Goal: Book appointment/travel/reservation

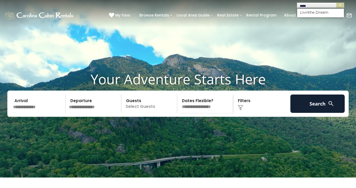
click at [313, 6] on input "*****" at bounding box center [320, 6] width 46 height 5
type input "**********"
click at [311, 7] on input "text" at bounding box center [320, 5] width 46 height 5
click at [312, 12] on em "Livin the Dream" at bounding box center [315, 12] width 30 height 5
click at [339, 6] on img "submit" at bounding box center [340, 5] width 4 height 4
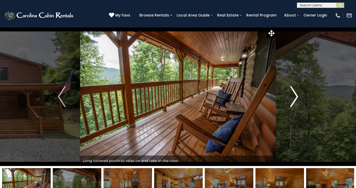
click at [292, 100] on img "Next" at bounding box center [294, 96] width 8 height 21
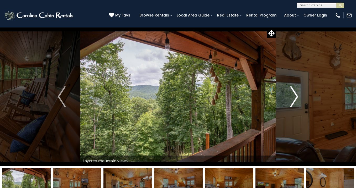
click at [292, 100] on img "Next" at bounding box center [294, 96] width 8 height 21
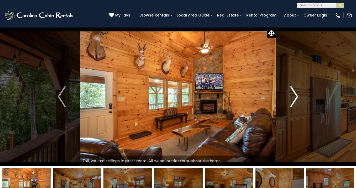
click at [292, 100] on img "Next" at bounding box center [294, 96] width 8 height 21
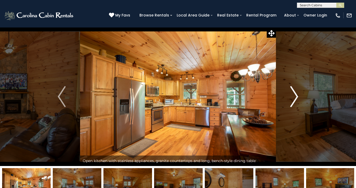
click at [292, 100] on img "Next" at bounding box center [294, 96] width 8 height 21
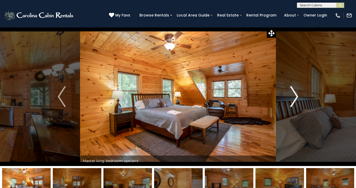
click at [293, 100] on img "Next" at bounding box center [294, 96] width 8 height 21
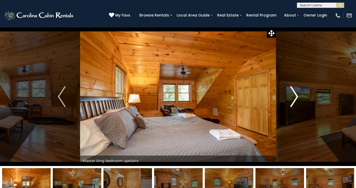
click at [293, 100] on img "Next" at bounding box center [294, 96] width 8 height 21
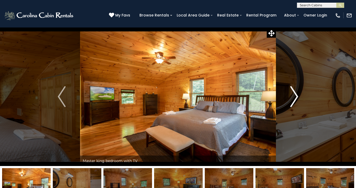
click at [293, 100] on img "Next" at bounding box center [294, 96] width 8 height 21
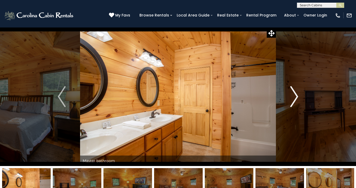
click at [293, 100] on img "Next" at bounding box center [294, 96] width 8 height 21
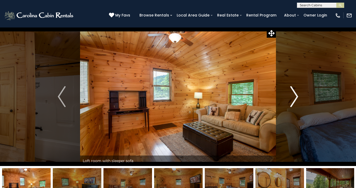
click at [293, 100] on img "Next" at bounding box center [294, 96] width 8 height 21
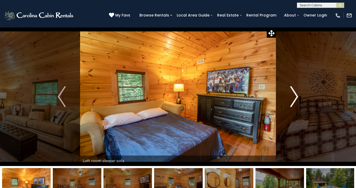
click at [293, 100] on img "Next" at bounding box center [294, 96] width 8 height 21
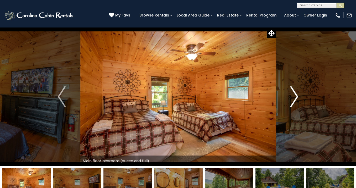
click at [293, 100] on img "Next" at bounding box center [294, 96] width 8 height 21
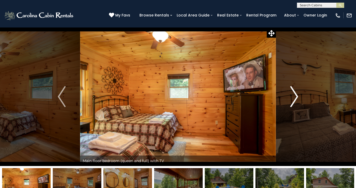
click at [293, 100] on img "Next" at bounding box center [294, 96] width 8 height 21
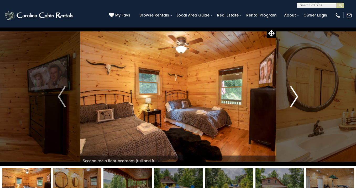
click at [293, 100] on img "Next" at bounding box center [294, 96] width 8 height 21
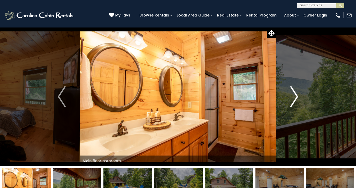
click at [293, 100] on img "Next" at bounding box center [294, 96] width 8 height 21
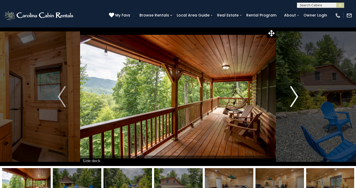
click at [293, 100] on img "Next" at bounding box center [294, 96] width 8 height 21
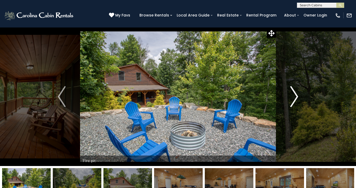
click at [293, 100] on img "Next" at bounding box center [294, 96] width 8 height 21
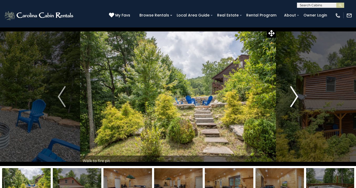
click at [293, 100] on img "Next" at bounding box center [294, 96] width 8 height 21
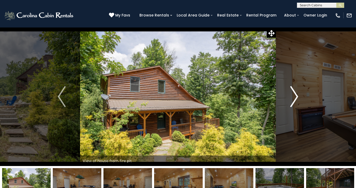
click at [293, 100] on img "Next" at bounding box center [294, 96] width 8 height 21
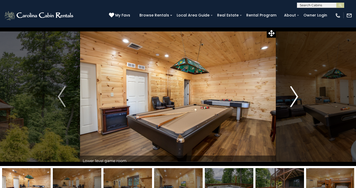
click at [293, 100] on img "Next" at bounding box center [294, 96] width 8 height 21
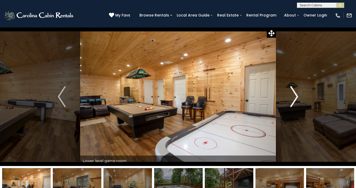
click at [293, 100] on img "Next" at bounding box center [294, 96] width 8 height 21
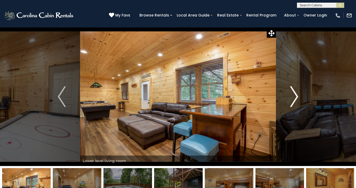
click at [293, 100] on img "Next" at bounding box center [294, 96] width 8 height 21
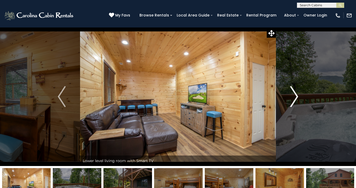
click at [293, 100] on img "Next" at bounding box center [294, 96] width 8 height 21
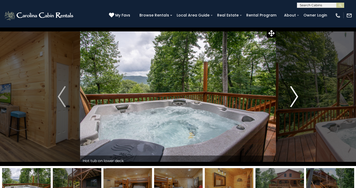
click at [293, 100] on img "Next" at bounding box center [294, 96] width 8 height 21
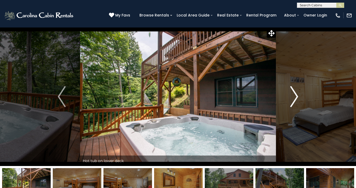
click at [293, 100] on img "Next" at bounding box center [294, 96] width 8 height 21
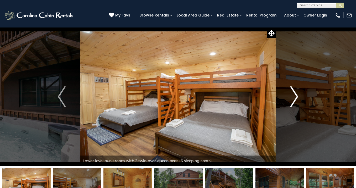
click at [293, 100] on img "Next" at bounding box center [294, 96] width 8 height 21
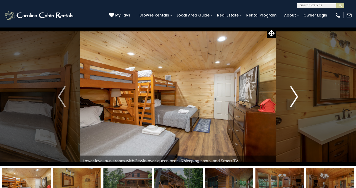
click at [293, 100] on img "Next" at bounding box center [294, 96] width 8 height 21
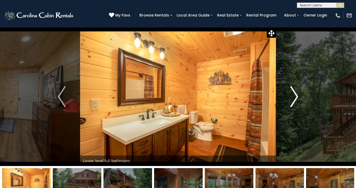
click at [293, 100] on img "Next" at bounding box center [294, 96] width 8 height 21
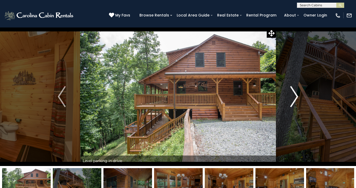
click at [293, 100] on img "Next" at bounding box center [294, 96] width 8 height 21
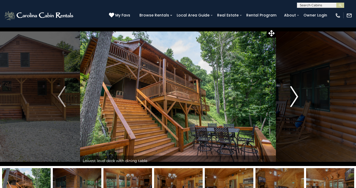
click at [293, 100] on img "Next" at bounding box center [294, 96] width 8 height 21
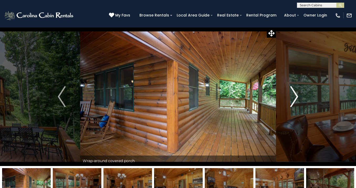
click at [293, 100] on img "Next" at bounding box center [294, 96] width 8 height 21
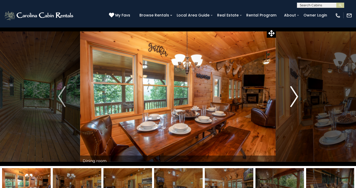
click at [293, 100] on img "Next" at bounding box center [294, 96] width 8 height 21
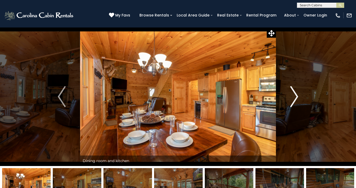
click at [293, 100] on img "Next" at bounding box center [294, 96] width 8 height 21
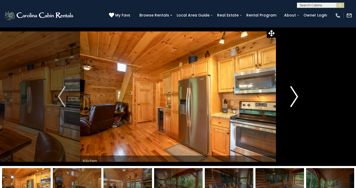
click at [293, 100] on img "Next" at bounding box center [294, 96] width 8 height 21
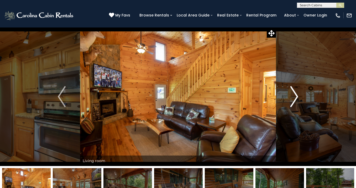
click at [293, 100] on img "Next" at bounding box center [294, 96] width 8 height 21
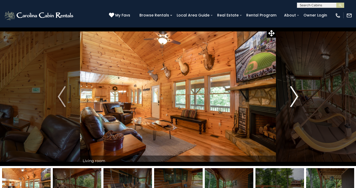
click at [293, 100] on img "Next" at bounding box center [294, 96] width 8 height 21
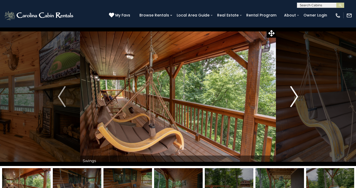
click at [293, 100] on img "Next" at bounding box center [294, 96] width 8 height 21
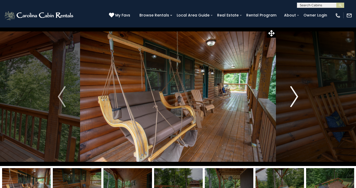
click at [293, 100] on img "Next" at bounding box center [294, 96] width 8 height 21
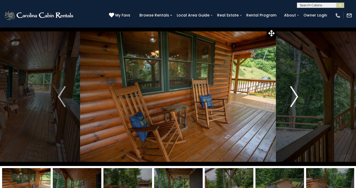
click at [293, 100] on img "Next" at bounding box center [294, 96] width 8 height 21
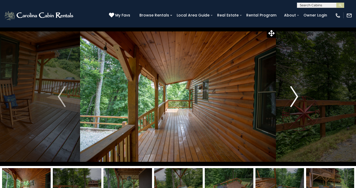
click at [293, 100] on img "Next" at bounding box center [294, 96] width 8 height 21
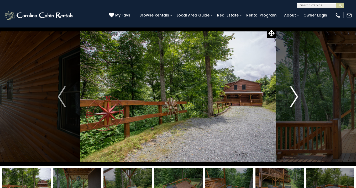
click at [293, 100] on img "Next" at bounding box center [294, 96] width 8 height 21
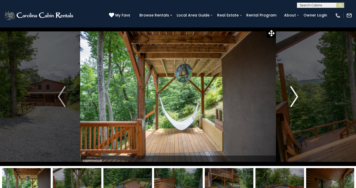
click at [293, 100] on img "Next" at bounding box center [294, 96] width 8 height 21
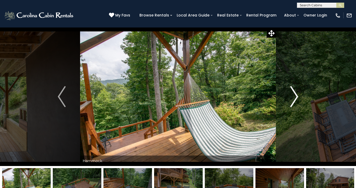
click at [293, 100] on img "Next" at bounding box center [294, 96] width 8 height 21
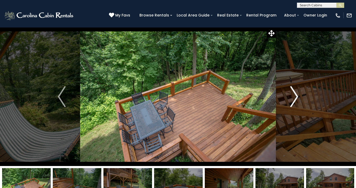
click at [293, 100] on img "Next" at bounding box center [294, 96] width 8 height 21
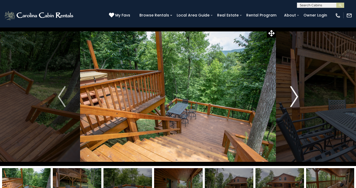
click at [293, 100] on img "Next" at bounding box center [294, 96] width 8 height 21
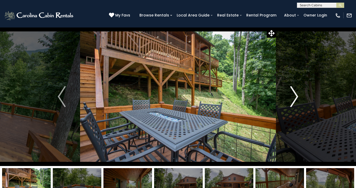
click at [293, 100] on img "Next" at bounding box center [294, 96] width 8 height 21
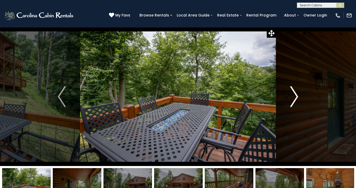
click at [293, 100] on img "Next" at bounding box center [294, 96] width 8 height 21
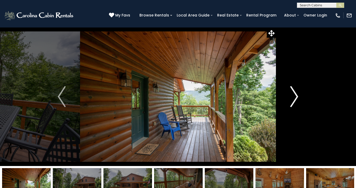
click at [293, 100] on img "Next" at bounding box center [294, 96] width 8 height 21
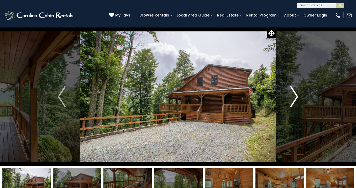
click at [293, 92] on img "Next" at bounding box center [294, 96] width 8 height 21
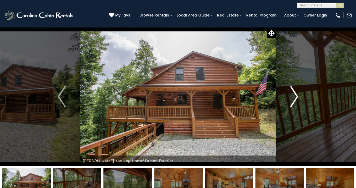
click at [292, 94] on img "Next" at bounding box center [294, 96] width 8 height 21
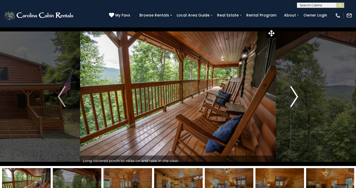
click at [292, 94] on img "Next" at bounding box center [294, 96] width 8 height 21
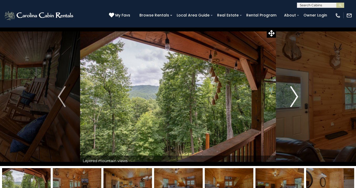
click at [292, 94] on img "Next" at bounding box center [294, 96] width 8 height 21
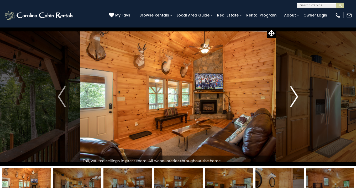
click at [292, 94] on img "Next" at bounding box center [294, 96] width 8 height 21
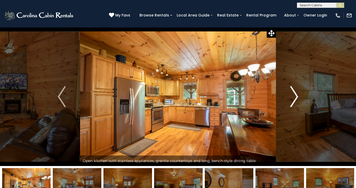
click at [292, 94] on img "Next" at bounding box center [294, 96] width 8 height 21
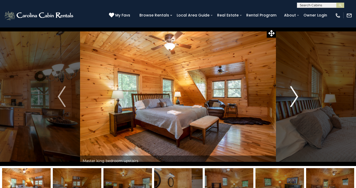
click at [293, 94] on img "Next" at bounding box center [294, 96] width 8 height 21
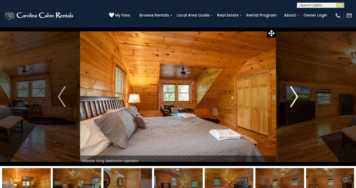
click at [293, 94] on img "Next" at bounding box center [294, 96] width 8 height 21
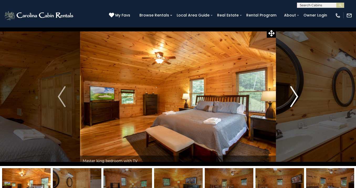
click at [293, 94] on img "Next" at bounding box center [294, 96] width 8 height 21
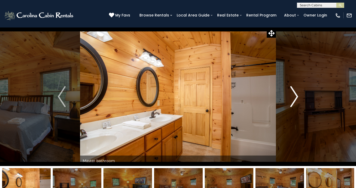
click at [293, 94] on img "Next" at bounding box center [294, 96] width 8 height 21
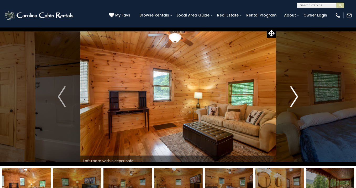
click at [290, 100] on button "Next" at bounding box center [294, 96] width 37 height 139
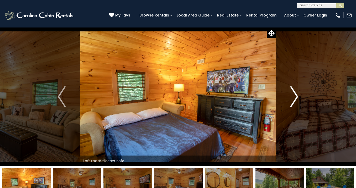
click at [290, 100] on button "Next" at bounding box center [294, 96] width 37 height 139
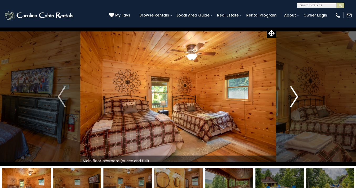
click at [290, 100] on button "Next" at bounding box center [294, 96] width 37 height 139
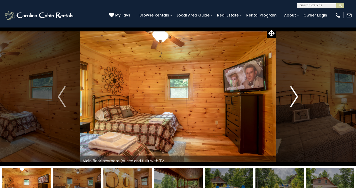
click at [290, 100] on button "Next" at bounding box center [294, 96] width 37 height 139
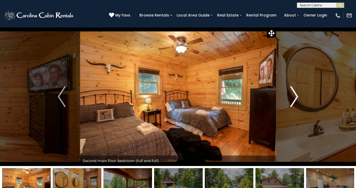
click at [290, 100] on button "Next" at bounding box center [294, 96] width 37 height 139
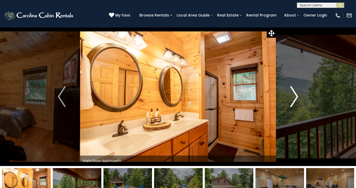
click at [290, 100] on button "Next" at bounding box center [294, 96] width 37 height 139
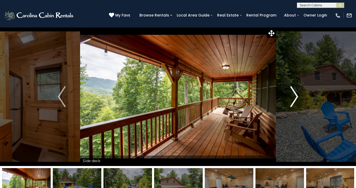
click at [290, 100] on button "Next" at bounding box center [294, 96] width 37 height 139
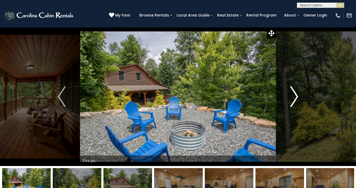
click at [290, 100] on button "Next" at bounding box center [294, 96] width 37 height 139
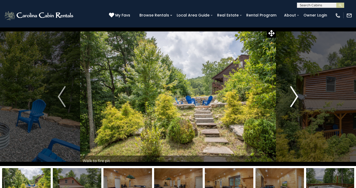
click at [290, 100] on button "Next" at bounding box center [294, 96] width 37 height 139
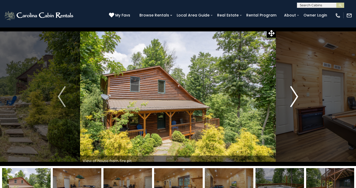
click at [290, 100] on button "Next" at bounding box center [294, 96] width 37 height 139
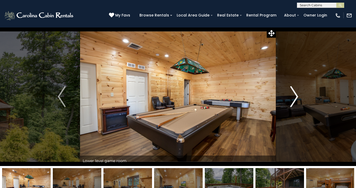
click at [290, 100] on button "Next" at bounding box center [294, 96] width 37 height 139
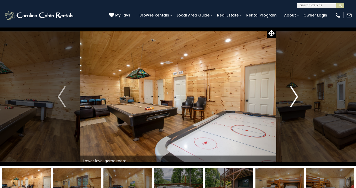
click at [291, 98] on img "Next" at bounding box center [294, 96] width 8 height 21
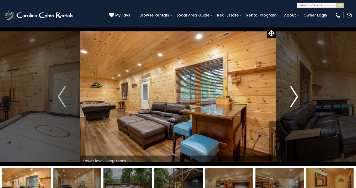
click at [291, 98] on img "Next" at bounding box center [294, 96] width 8 height 21
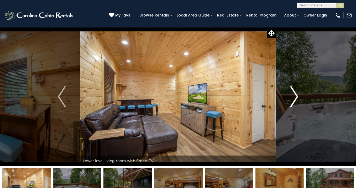
click at [291, 98] on img "Next" at bounding box center [294, 96] width 8 height 21
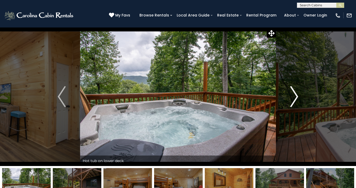
click at [291, 98] on img "Next" at bounding box center [294, 96] width 8 height 21
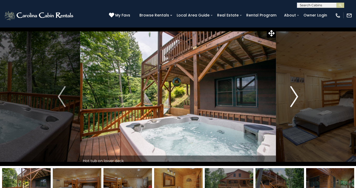
click at [291, 98] on img "Next" at bounding box center [294, 96] width 8 height 21
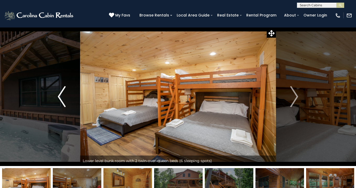
click at [62, 101] on img "Previous" at bounding box center [62, 96] width 8 height 21
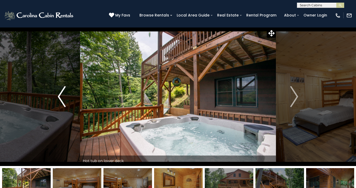
click at [62, 101] on img "Previous" at bounding box center [62, 96] width 8 height 21
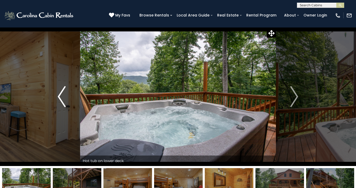
click at [62, 101] on img "Previous" at bounding box center [62, 96] width 8 height 21
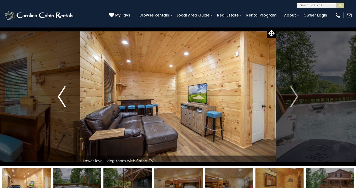
click at [62, 101] on img "Previous" at bounding box center [62, 96] width 8 height 21
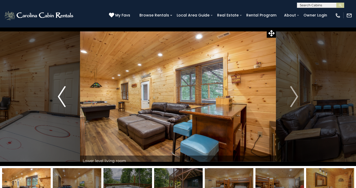
click at [62, 101] on img "Previous" at bounding box center [62, 96] width 8 height 21
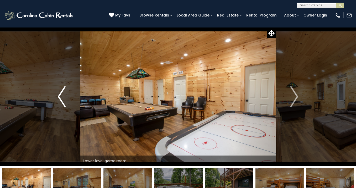
click at [62, 101] on img "Previous" at bounding box center [62, 96] width 8 height 21
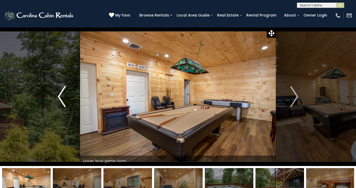
click at [62, 101] on img "Previous" at bounding box center [62, 96] width 8 height 21
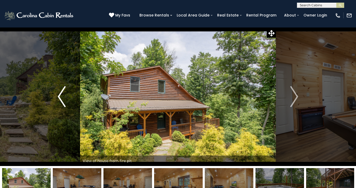
click at [62, 101] on img "Previous" at bounding box center [62, 96] width 8 height 21
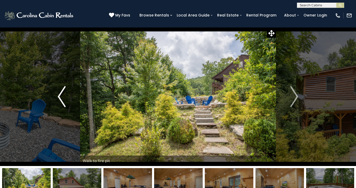
click at [62, 101] on img "Previous" at bounding box center [62, 96] width 8 height 21
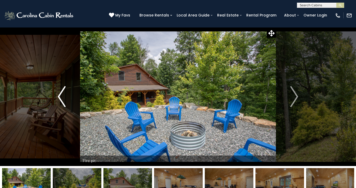
click at [62, 101] on img "Previous" at bounding box center [62, 96] width 8 height 21
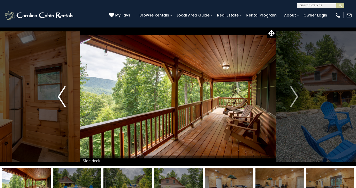
click at [62, 101] on img "Previous" at bounding box center [62, 96] width 8 height 21
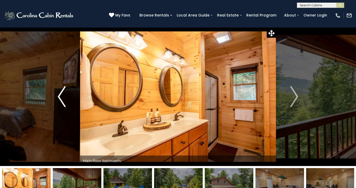
click at [62, 101] on img "Previous" at bounding box center [62, 96] width 8 height 21
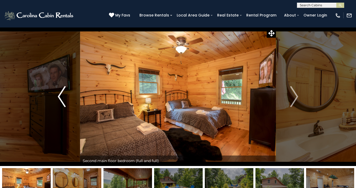
click at [62, 101] on img "Previous" at bounding box center [62, 96] width 8 height 21
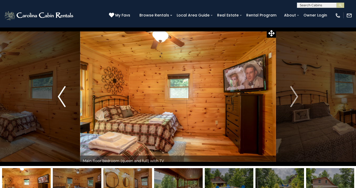
click at [62, 101] on img "Previous" at bounding box center [62, 96] width 8 height 21
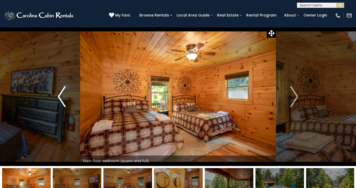
click at [62, 101] on img "Previous" at bounding box center [62, 96] width 8 height 21
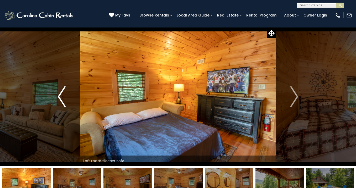
click at [62, 101] on img "Previous" at bounding box center [62, 96] width 8 height 21
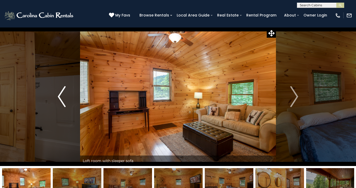
click at [62, 101] on img "Previous" at bounding box center [62, 96] width 8 height 21
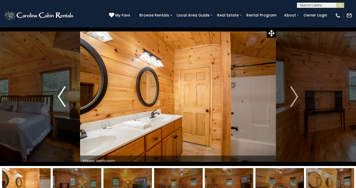
click at [62, 101] on img "Previous" at bounding box center [62, 96] width 8 height 21
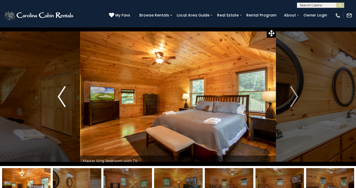
click at [62, 101] on img "Previous" at bounding box center [62, 96] width 8 height 21
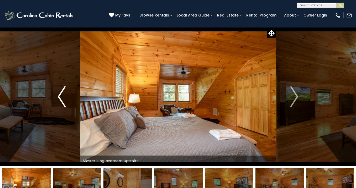
click at [62, 101] on img "Previous" at bounding box center [62, 96] width 8 height 21
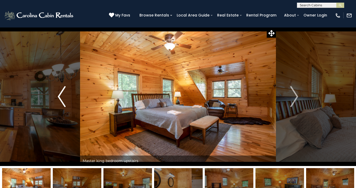
click at [62, 101] on img "Previous" at bounding box center [62, 96] width 8 height 21
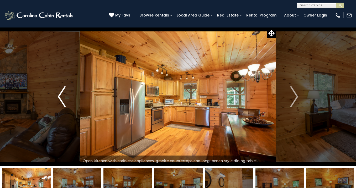
click at [62, 101] on img "Previous" at bounding box center [62, 96] width 8 height 21
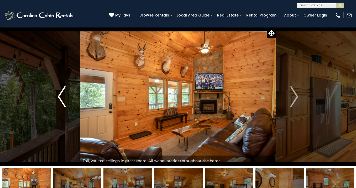
click at [62, 101] on img "Previous" at bounding box center [62, 96] width 8 height 21
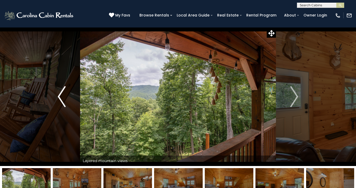
click at [62, 101] on img "Previous" at bounding box center [62, 96] width 8 height 21
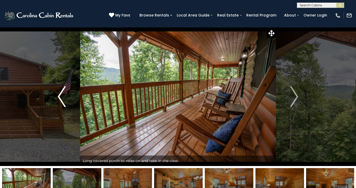
click at [62, 101] on img "Previous" at bounding box center [62, 96] width 8 height 21
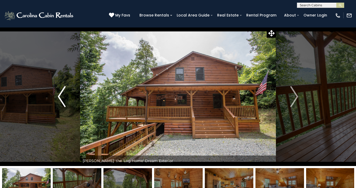
click at [65, 100] on img "Previous" at bounding box center [62, 96] width 8 height 21
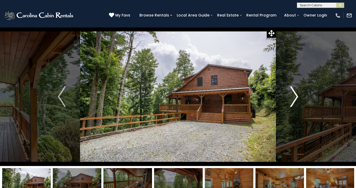
click at [293, 100] on img "Next" at bounding box center [294, 96] width 8 height 21
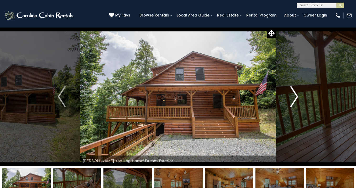
click at [293, 100] on img "Next" at bounding box center [294, 96] width 8 height 21
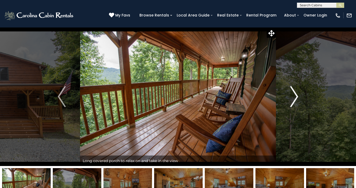
click at [293, 100] on img "Next" at bounding box center [294, 96] width 8 height 21
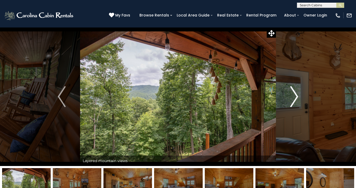
click at [293, 100] on img "Next" at bounding box center [294, 96] width 8 height 21
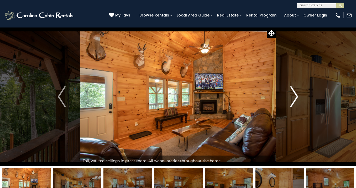
click at [293, 100] on img "Next" at bounding box center [294, 96] width 8 height 21
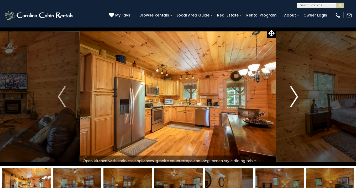
click at [293, 100] on img "Next" at bounding box center [294, 96] width 8 height 21
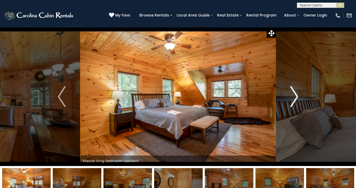
click at [293, 100] on img "Next" at bounding box center [294, 96] width 8 height 21
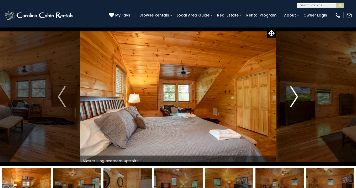
click at [293, 100] on img "Next" at bounding box center [294, 96] width 8 height 21
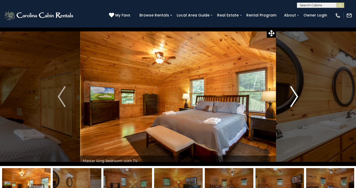
click at [293, 100] on img "Next" at bounding box center [294, 96] width 8 height 21
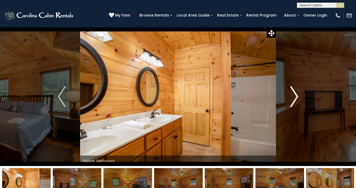
click at [293, 100] on img "Next" at bounding box center [294, 96] width 8 height 21
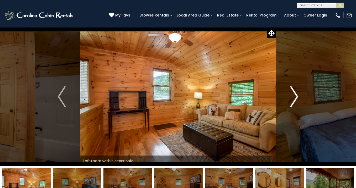
click at [293, 100] on img "Next" at bounding box center [294, 96] width 8 height 21
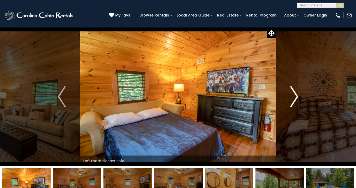
click at [293, 100] on img "Next" at bounding box center [294, 96] width 8 height 21
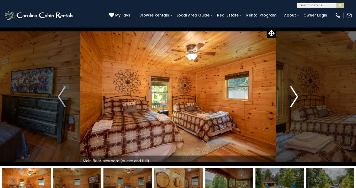
click at [293, 100] on img "Next" at bounding box center [294, 96] width 8 height 21
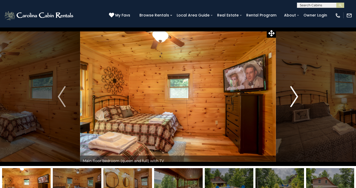
click at [293, 100] on img "Next" at bounding box center [294, 96] width 8 height 21
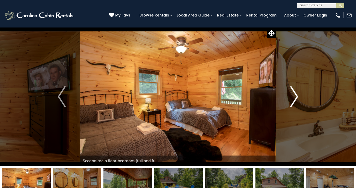
click at [293, 100] on img "Next" at bounding box center [294, 96] width 8 height 21
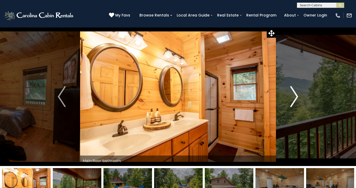
click at [293, 100] on img "Next" at bounding box center [294, 96] width 8 height 21
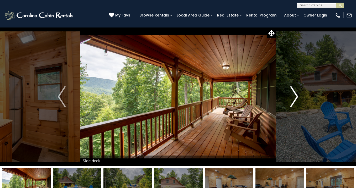
click at [294, 99] on img "Next" at bounding box center [294, 96] width 8 height 21
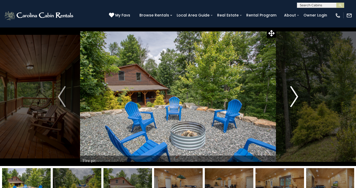
click at [294, 99] on img "Next" at bounding box center [294, 96] width 8 height 21
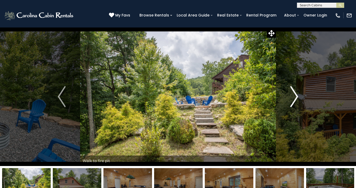
click at [294, 99] on img "Next" at bounding box center [294, 96] width 8 height 21
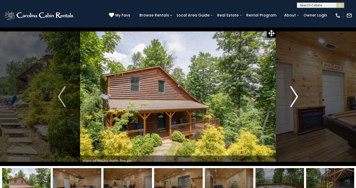
click at [294, 99] on img "Next" at bounding box center [294, 96] width 8 height 21
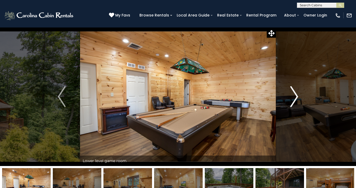
click at [294, 99] on img "Next" at bounding box center [294, 96] width 8 height 21
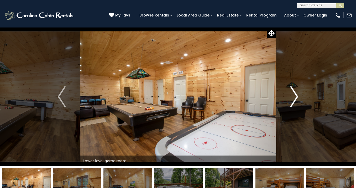
click at [294, 99] on img "Next" at bounding box center [294, 96] width 8 height 21
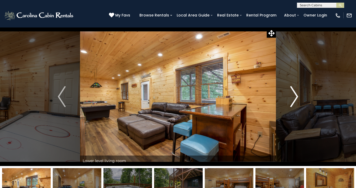
click at [294, 99] on img "Next" at bounding box center [294, 96] width 8 height 21
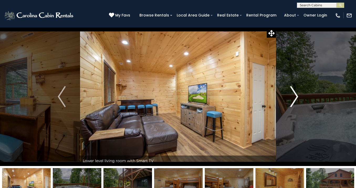
click at [294, 99] on img "Next" at bounding box center [294, 96] width 8 height 21
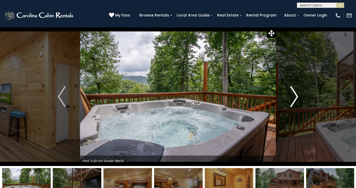
click at [294, 99] on img "Next" at bounding box center [294, 96] width 8 height 21
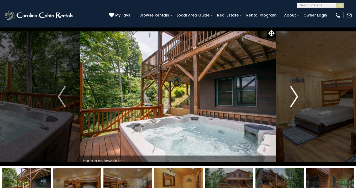
click at [294, 99] on img "Next" at bounding box center [294, 96] width 8 height 21
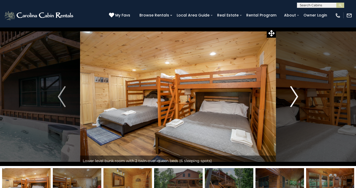
click at [294, 99] on img "Next" at bounding box center [294, 96] width 8 height 21
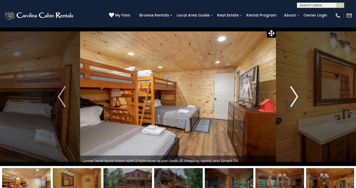
click at [294, 99] on img "Next" at bounding box center [294, 96] width 8 height 21
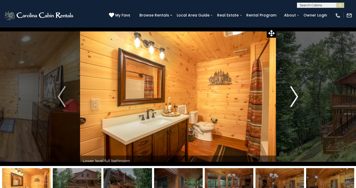
click at [294, 99] on img "Next" at bounding box center [294, 96] width 8 height 21
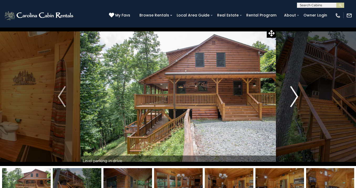
click at [294, 99] on img "Next" at bounding box center [294, 96] width 8 height 21
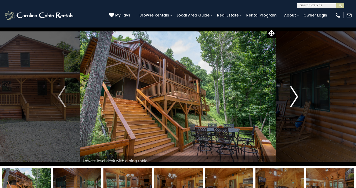
click at [294, 99] on img "Next" at bounding box center [294, 96] width 8 height 21
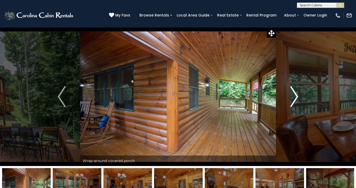
click at [294, 99] on img "Next" at bounding box center [294, 96] width 8 height 21
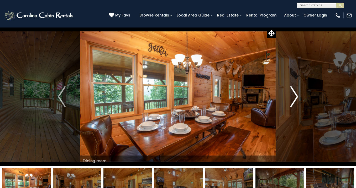
click at [294, 99] on img "Next" at bounding box center [294, 96] width 8 height 21
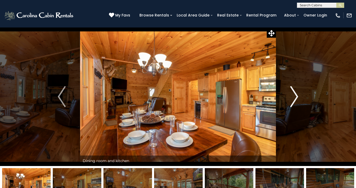
click at [294, 99] on img "Next" at bounding box center [294, 96] width 8 height 21
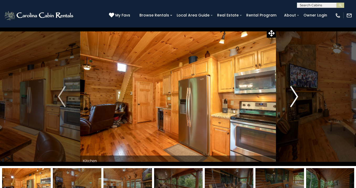
click at [294, 99] on img "Next" at bounding box center [294, 96] width 8 height 21
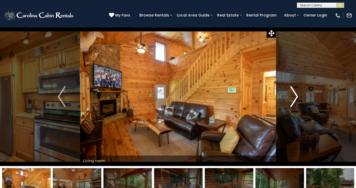
click at [294, 99] on img "Next" at bounding box center [294, 96] width 8 height 21
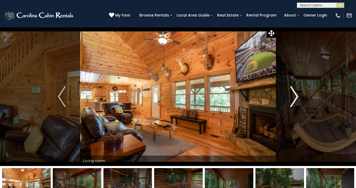
click at [294, 99] on img "Next" at bounding box center [294, 96] width 8 height 21
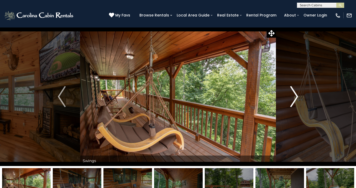
click at [294, 99] on img "Next" at bounding box center [294, 96] width 8 height 21
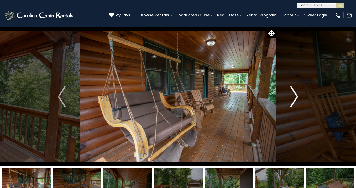
click at [294, 99] on img "Next" at bounding box center [294, 96] width 8 height 21
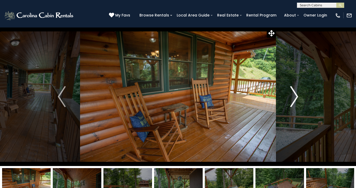
click at [294, 99] on img "Next" at bounding box center [294, 96] width 8 height 21
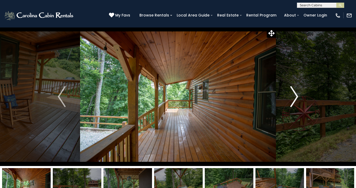
click at [294, 99] on img "Next" at bounding box center [294, 96] width 8 height 21
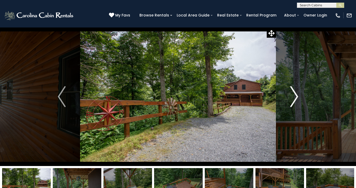
click at [294, 99] on img "Next" at bounding box center [294, 96] width 8 height 21
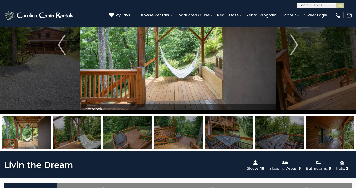
scroll to position [60, 0]
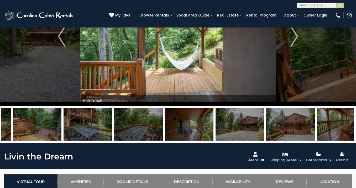
drag, startPoint x: 200, startPoint y: 124, endPoint x: 145, endPoint y: 126, distance: 54.9
click at [145, 126] on img at bounding box center [138, 124] width 49 height 33
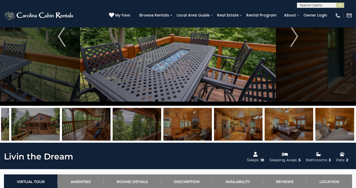
drag, startPoint x: 278, startPoint y: 124, endPoint x: 134, endPoint y: 126, distance: 144.3
click at [134, 126] on img at bounding box center [137, 124] width 49 height 33
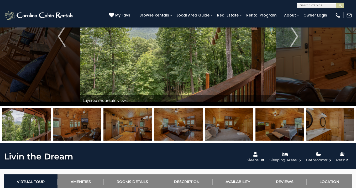
click at [172, 123] on img at bounding box center [178, 124] width 49 height 33
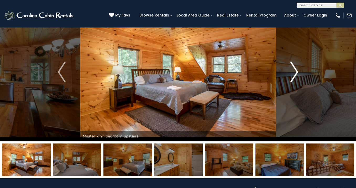
scroll to position [24, 0]
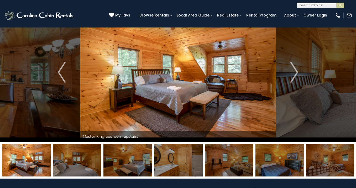
click at [120, 154] on img at bounding box center [127, 160] width 49 height 33
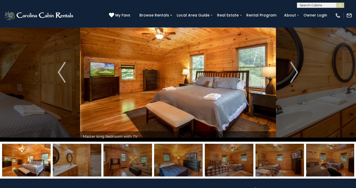
click at [181, 150] on img at bounding box center [178, 160] width 49 height 33
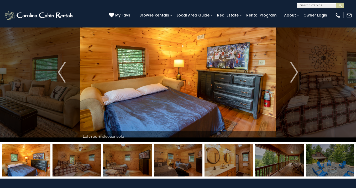
click at [84, 160] on img at bounding box center [76, 160] width 49 height 33
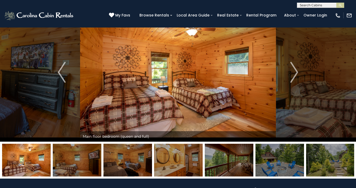
click at [124, 157] on img at bounding box center [127, 160] width 49 height 33
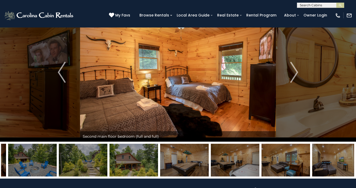
drag, startPoint x: 314, startPoint y: 154, endPoint x: 167, endPoint y: 160, distance: 146.7
click at [167, 160] on img at bounding box center [184, 160] width 49 height 33
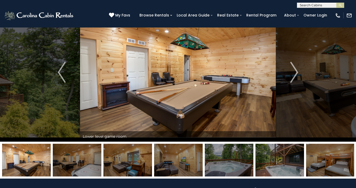
click at [168, 160] on img at bounding box center [178, 160] width 49 height 33
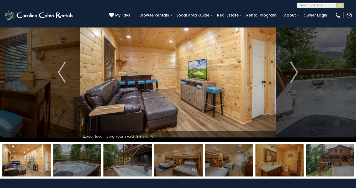
click at [178, 158] on img at bounding box center [178, 160] width 49 height 33
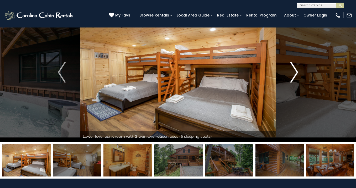
click at [291, 76] on img "Next" at bounding box center [294, 72] width 8 height 21
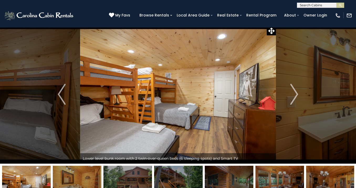
scroll to position [1, 0]
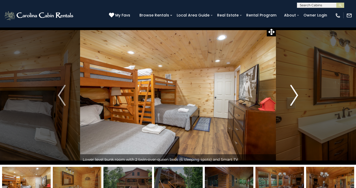
click at [291, 97] on img "Next" at bounding box center [294, 95] width 8 height 21
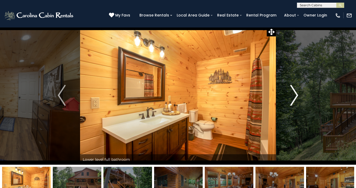
click at [291, 97] on img "Next" at bounding box center [294, 95] width 8 height 21
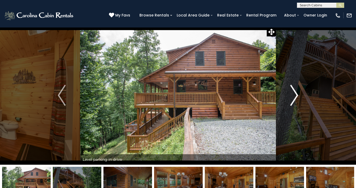
click at [291, 97] on img "Next" at bounding box center [294, 95] width 8 height 21
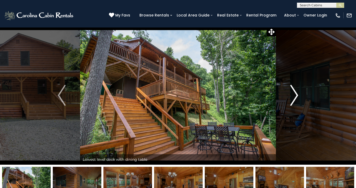
click at [291, 97] on img "Next" at bounding box center [294, 95] width 8 height 21
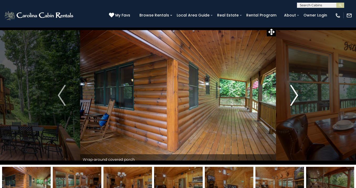
click at [291, 97] on img "Next" at bounding box center [294, 95] width 8 height 21
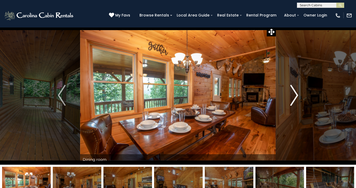
click at [291, 97] on img "Next" at bounding box center [294, 95] width 8 height 21
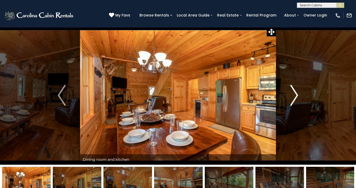
click at [291, 97] on img "Next" at bounding box center [294, 95] width 8 height 21
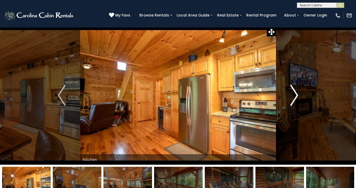
click at [291, 97] on img "Next" at bounding box center [294, 95] width 8 height 21
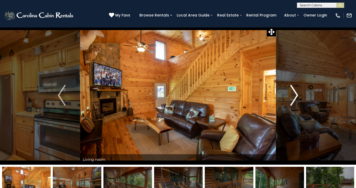
click at [291, 96] on img "Next" at bounding box center [294, 95] width 8 height 21
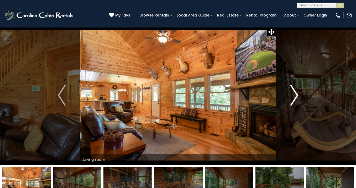
click at [290, 96] on img "Next" at bounding box center [294, 95] width 8 height 21
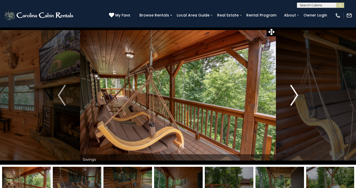
click at [290, 96] on img "Next" at bounding box center [294, 95] width 8 height 21
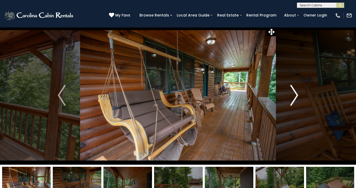
click at [290, 96] on img "Next" at bounding box center [294, 95] width 8 height 21
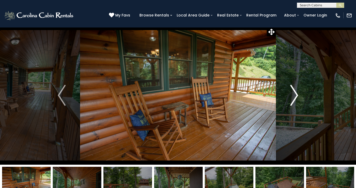
click at [290, 96] on img "Next" at bounding box center [294, 95] width 8 height 21
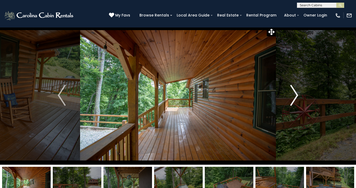
click at [290, 96] on img "Next" at bounding box center [294, 95] width 8 height 21
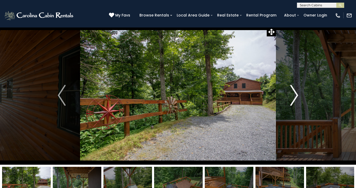
click at [290, 96] on img "Next" at bounding box center [294, 95] width 8 height 21
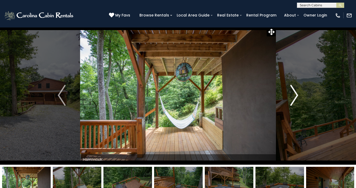
click at [290, 96] on img "Next" at bounding box center [294, 95] width 8 height 21
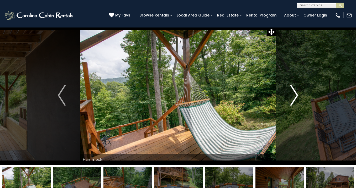
click at [290, 96] on img "Next" at bounding box center [294, 95] width 8 height 21
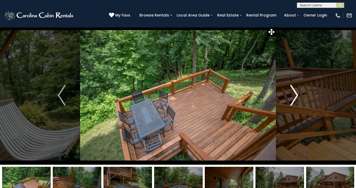
click at [290, 96] on img "Next" at bounding box center [294, 95] width 8 height 21
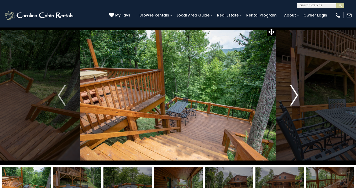
click at [293, 96] on img "Next" at bounding box center [294, 95] width 8 height 21
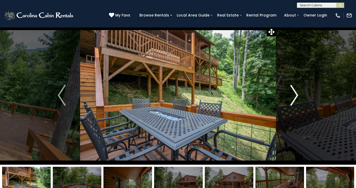
click at [293, 96] on img "Next" at bounding box center [294, 95] width 8 height 21
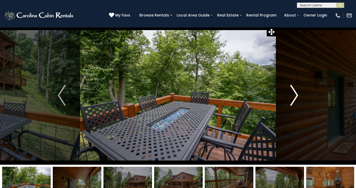
click at [293, 96] on img "Next" at bounding box center [294, 95] width 8 height 21
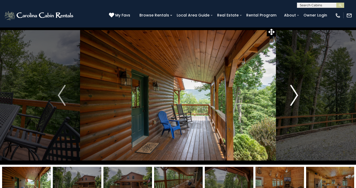
click at [299, 95] on button "Next" at bounding box center [294, 95] width 37 height 139
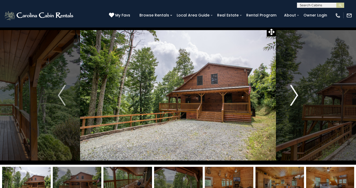
click at [299, 95] on button "Next" at bounding box center [294, 95] width 37 height 139
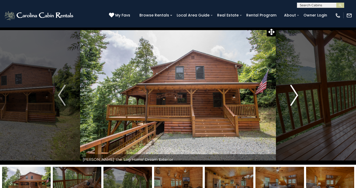
click at [295, 97] on img "Next" at bounding box center [294, 95] width 8 height 21
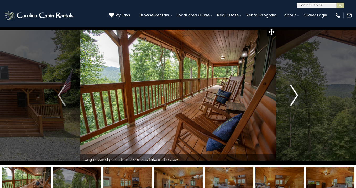
click at [295, 97] on img "Next" at bounding box center [294, 95] width 8 height 21
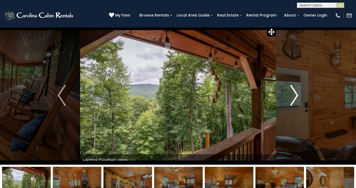
click at [295, 97] on img "Next" at bounding box center [294, 95] width 8 height 21
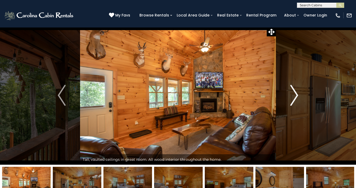
click at [295, 97] on img "Next" at bounding box center [294, 95] width 8 height 21
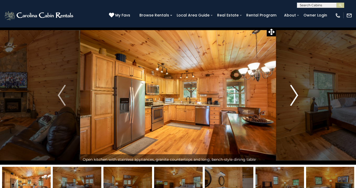
click at [295, 97] on img "Next" at bounding box center [294, 95] width 8 height 21
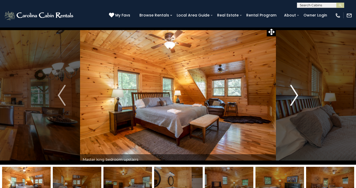
click at [295, 97] on img "Next" at bounding box center [294, 95] width 8 height 21
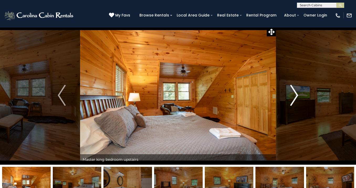
click at [295, 97] on img "Next" at bounding box center [294, 95] width 8 height 21
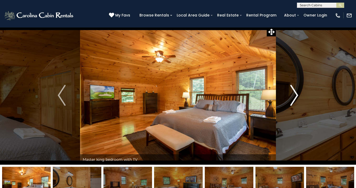
click at [295, 97] on img "Next" at bounding box center [294, 95] width 8 height 21
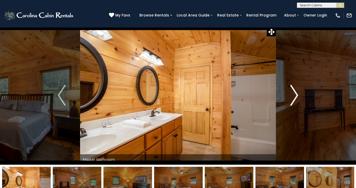
click at [295, 97] on img "Next" at bounding box center [294, 95] width 8 height 21
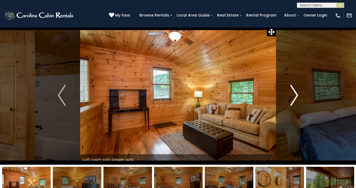
click at [295, 97] on img "Next" at bounding box center [294, 95] width 8 height 21
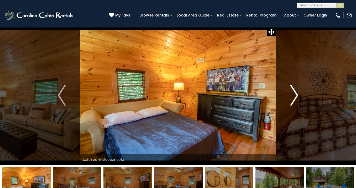
click at [295, 97] on img "Next" at bounding box center [294, 95] width 8 height 21
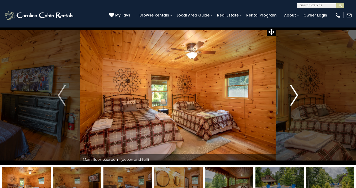
click at [295, 97] on img "Next" at bounding box center [294, 95] width 8 height 21
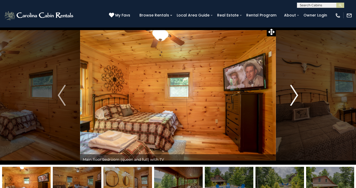
click at [295, 97] on img "Next" at bounding box center [294, 95] width 8 height 21
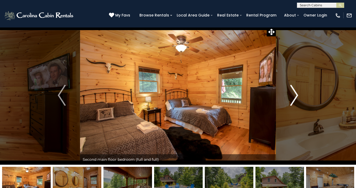
click at [295, 97] on img "Next" at bounding box center [294, 95] width 8 height 21
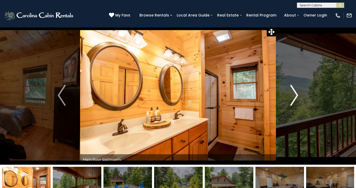
click at [295, 97] on img "Next" at bounding box center [294, 95] width 8 height 21
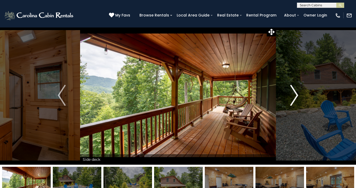
click at [295, 97] on img "Next" at bounding box center [294, 95] width 8 height 21
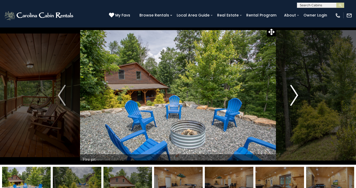
click at [295, 97] on img "Next" at bounding box center [294, 95] width 8 height 21
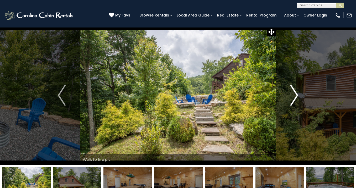
click at [295, 97] on img "Next" at bounding box center [294, 95] width 8 height 21
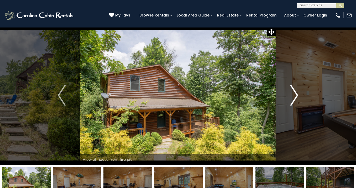
click at [295, 97] on img "Next" at bounding box center [294, 95] width 8 height 21
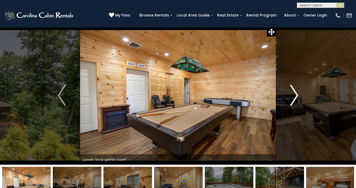
click at [295, 97] on img "Next" at bounding box center [294, 95] width 8 height 21
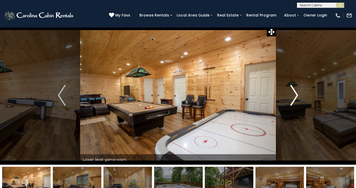
click at [295, 97] on img "Next" at bounding box center [294, 95] width 8 height 21
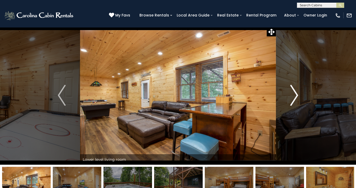
click at [295, 97] on img "Next" at bounding box center [294, 95] width 8 height 21
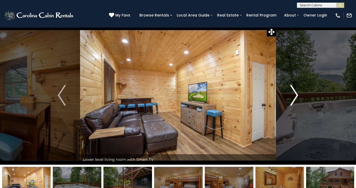
click at [295, 97] on img "Next" at bounding box center [294, 95] width 8 height 21
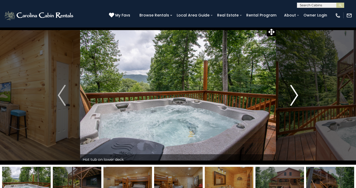
click at [295, 97] on img "Next" at bounding box center [294, 95] width 8 height 21
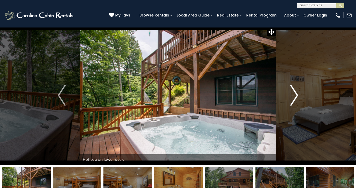
click at [295, 97] on img "Next" at bounding box center [294, 95] width 8 height 21
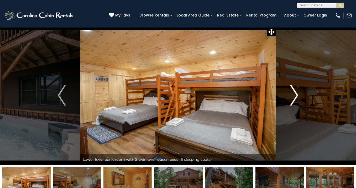
click at [295, 97] on img "Next" at bounding box center [294, 95] width 8 height 21
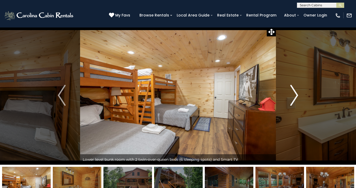
click at [294, 98] on img "Next" at bounding box center [294, 95] width 8 height 21
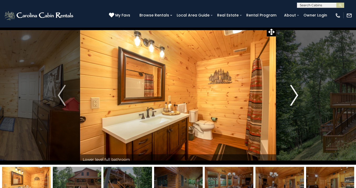
click at [294, 98] on img "Next" at bounding box center [294, 95] width 8 height 21
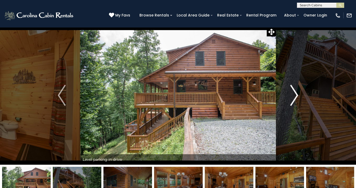
click at [294, 98] on img "Next" at bounding box center [294, 95] width 8 height 21
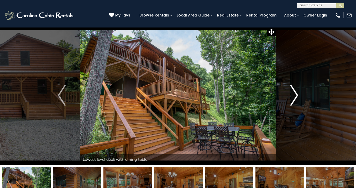
click at [294, 98] on img "Next" at bounding box center [294, 95] width 8 height 21
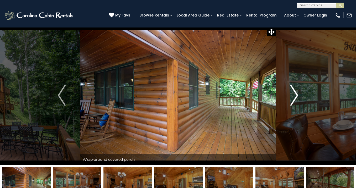
click at [294, 98] on img "Next" at bounding box center [294, 95] width 8 height 21
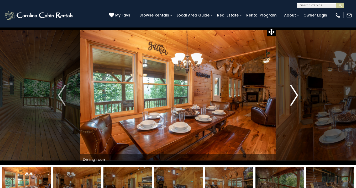
click at [294, 98] on img "Next" at bounding box center [294, 95] width 8 height 21
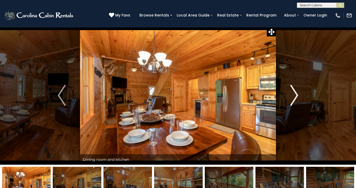
click at [294, 98] on img "Next" at bounding box center [294, 95] width 8 height 21
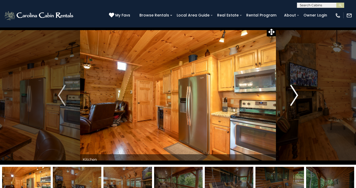
click at [294, 98] on img "Next" at bounding box center [294, 95] width 8 height 21
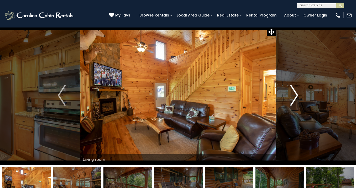
click at [294, 98] on img "Next" at bounding box center [294, 95] width 8 height 21
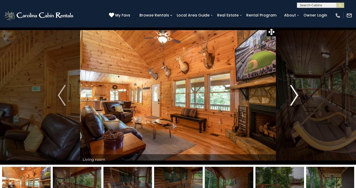
click at [294, 98] on img "Next" at bounding box center [294, 95] width 8 height 21
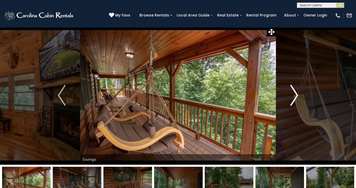
click at [294, 98] on img "Next" at bounding box center [294, 95] width 8 height 21
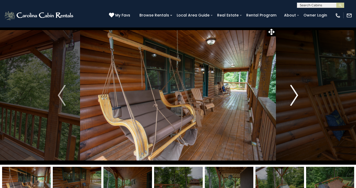
click at [294, 98] on img "Next" at bounding box center [294, 95] width 8 height 21
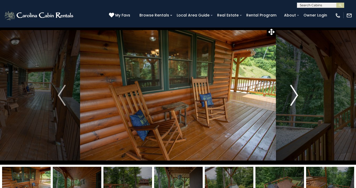
click at [294, 98] on img "Next" at bounding box center [294, 95] width 8 height 21
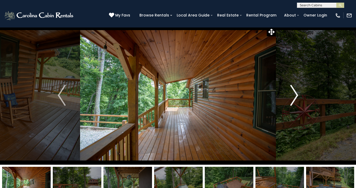
click at [294, 98] on img "Next" at bounding box center [294, 95] width 8 height 21
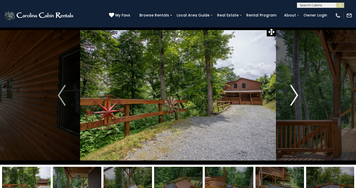
click at [294, 98] on img "Next" at bounding box center [294, 95] width 8 height 21
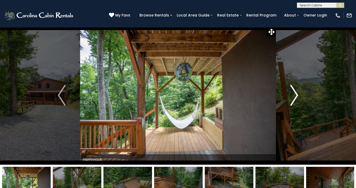
click at [294, 98] on img "Next" at bounding box center [294, 95] width 8 height 21
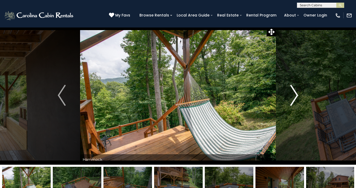
click at [294, 98] on img "Next" at bounding box center [294, 95] width 8 height 21
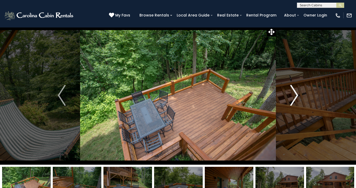
click at [294, 98] on img "Next" at bounding box center [294, 95] width 8 height 21
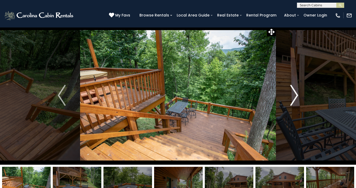
click at [294, 98] on img "Next" at bounding box center [294, 95] width 8 height 21
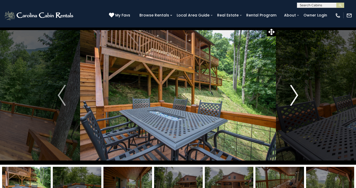
click at [294, 98] on img "Next" at bounding box center [294, 95] width 8 height 21
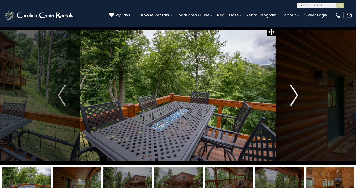
click at [294, 98] on img "Next" at bounding box center [294, 95] width 8 height 21
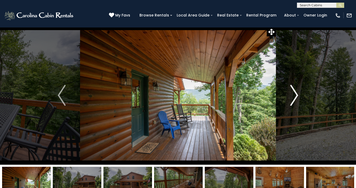
click at [294, 98] on img "Next" at bounding box center [294, 95] width 8 height 21
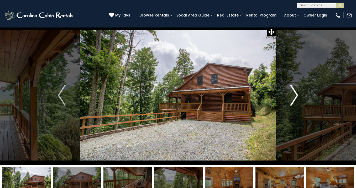
click at [294, 98] on img "Next" at bounding box center [294, 95] width 8 height 21
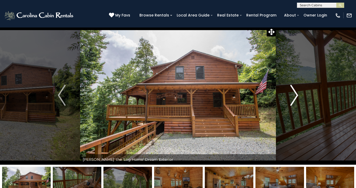
click at [294, 98] on img "Next" at bounding box center [294, 95] width 8 height 21
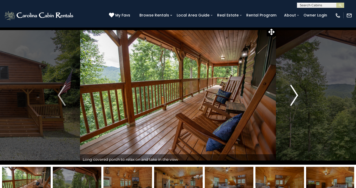
click at [294, 98] on img "Next" at bounding box center [294, 95] width 8 height 21
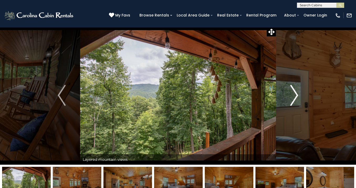
click at [294, 98] on img "Next" at bounding box center [294, 95] width 8 height 21
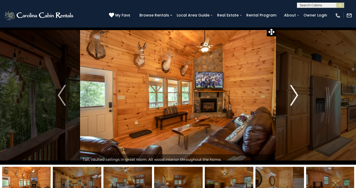
click at [294, 98] on img "Next" at bounding box center [294, 95] width 8 height 21
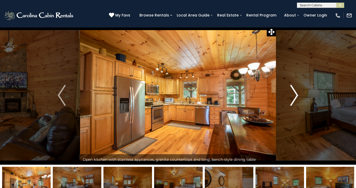
click at [294, 98] on img "Next" at bounding box center [294, 95] width 8 height 21
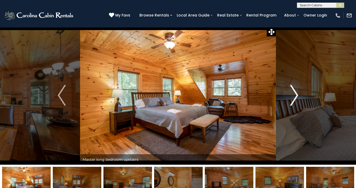
click at [294, 98] on img "Next" at bounding box center [294, 95] width 8 height 21
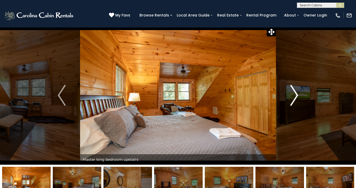
click at [294, 98] on img "Next" at bounding box center [294, 95] width 8 height 21
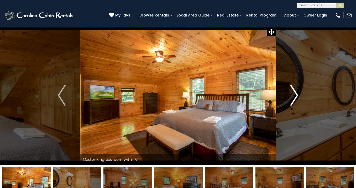
click at [294, 98] on img "Next" at bounding box center [294, 95] width 8 height 21
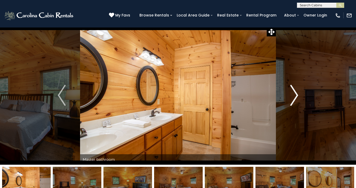
click at [294, 98] on img "Next" at bounding box center [294, 95] width 8 height 21
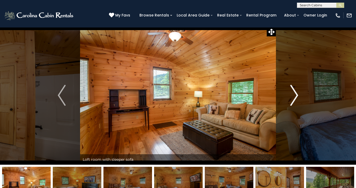
click at [294, 98] on img "Next" at bounding box center [294, 95] width 8 height 21
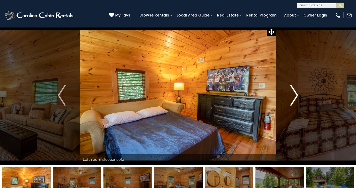
click at [294, 98] on img "Next" at bounding box center [294, 95] width 8 height 21
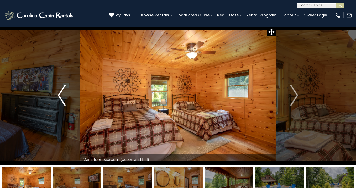
click at [62, 101] on img "Previous" at bounding box center [62, 95] width 8 height 21
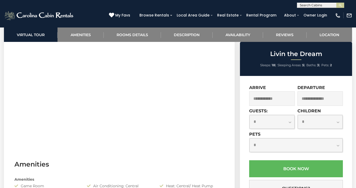
scroll to position [264, 0]
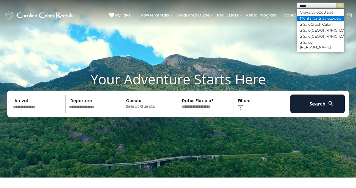
scroll to position [0, 0]
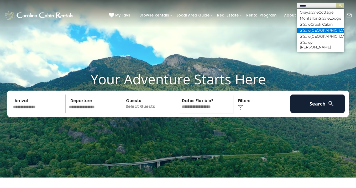
type input "*****"
click at [320, 33] on li "Stone Mountain Lodge" at bounding box center [320, 30] width 47 height 5
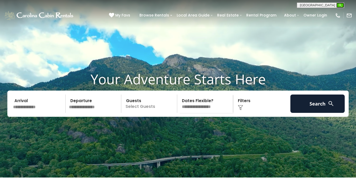
click at [340, 4] on img "submit" at bounding box center [340, 5] width 4 height 4
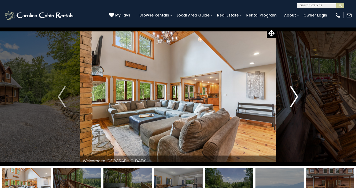
click at [293, 98] on img "Next" at bounding box center [294, 96] width 8 height 21
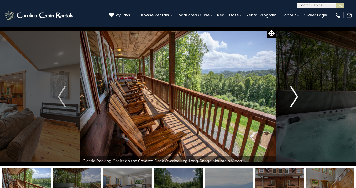
click at [293, 98] on img "Next" at bounding box center [294, 96] width 8 height 21
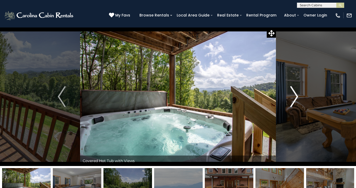
click at [293, 98] on img "Next" at bounding box center [294, 96] width 8 height 21
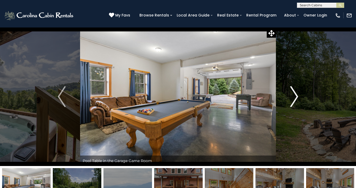
click at [293, 98] on img "Next" at bounding box center [294, 96] width 8 height 21
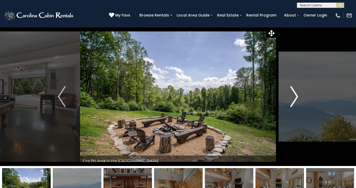
click at [293, 98] on img "Next" at bounding box center [294, 96] width 8 height 21
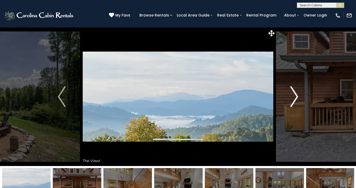
click at [293, 98] on img "Next" at bounding box center [294, 96] width 8 height 21
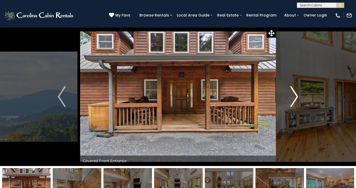
click at [293, 98] on img "Next" at bounding box center [294, 96] width 8 height 21
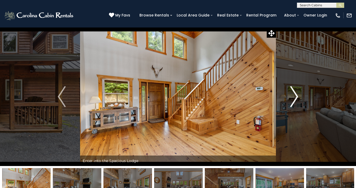
click at [293, 98] on img "Next" at bounding box center [294, 96] width 8 height 21
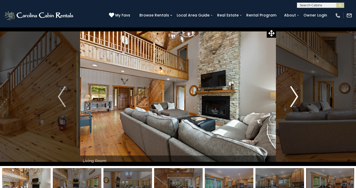
click at [293, 98] on img "Next" at bounding box center [294, 96] width 8 height 21
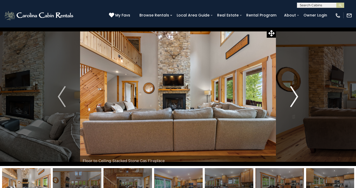
click at [293, 98] on img "Next" at bounding box center [294, 96] width 8 height 21
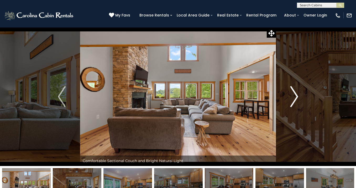
click at [293, 98] on img "Next" at bounding box center [294, 96] width 8 height 21
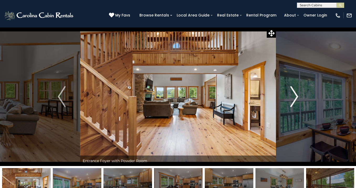
click at [293, 98] on img "Next" at bounding box center [294, 96] width 8 height 21
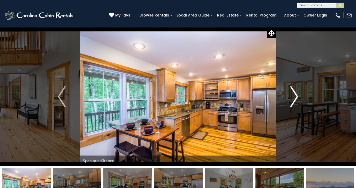
click at [293, 98] on img "Next" at bounding box center [294, 96] width 8 height 21
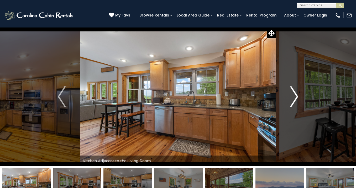
click at [293, 98] on img "Next" at bounding box center [294, 96] width 8 height 21
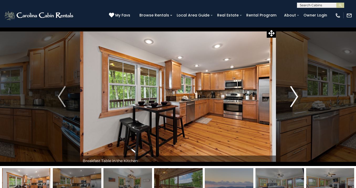
click at [293, 98] on img "Next" at bounding box center [294, 96] width 8 height 21
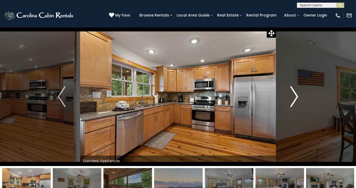
click at [293, 98] on img "Next" at bounding box center [294, 96] width 8 height 21
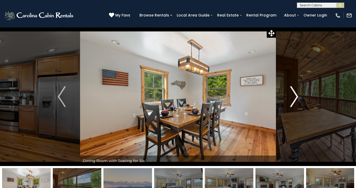
click at [293, 98] on img "Next" at bounding box center [294, 96] width 8 height 21
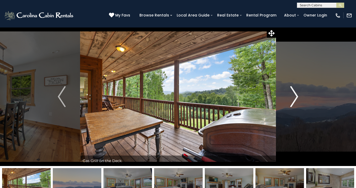
click at [293, 98] on img "Next" at bounding box center [294, 96] width 8 height 21
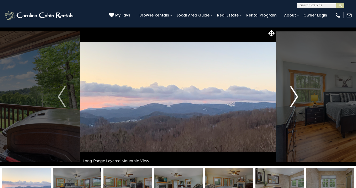
click at [293, 98] on img "Next" at bounding box center [294, 96] width 8 height 21
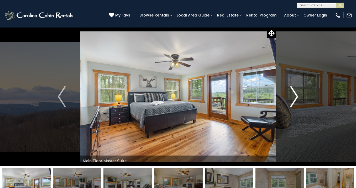
click at [293, 98] on img "Next" at bounding box center [294, 96] width 8 height 21
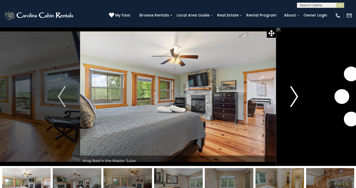
click at [293, 98] on img "Next" at bounding box center [294, 96] width 8 height 21
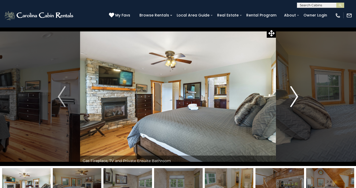
click at [293, 98] on img "Next" at bounding box center [294, 96] width 8 height 21
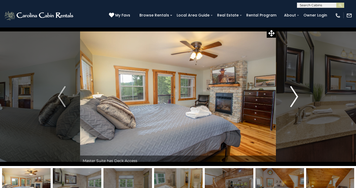
click at [293, 98] on img "Next" at bounding box center [294, 96] width 8 height 21
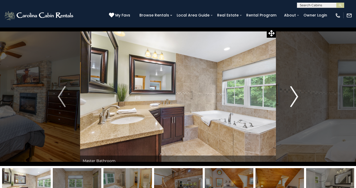
click at [293, 98] on img "Next" at bounding box center [294, 96] width 8 height 21
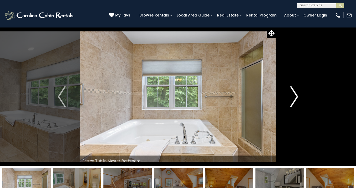
click at [293, 98] on img "Next" at bounding box center [294, 96] width 8 height 21
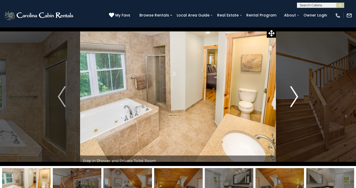
click at [293, 98] on img "Next" at bounding box center [294, 96] width 8 height 21
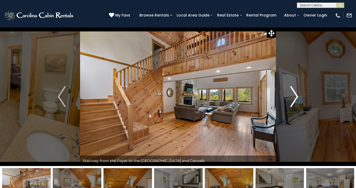
click at [293, 98] on img "Next" at bounding box center [294, 96] width 8 height 21
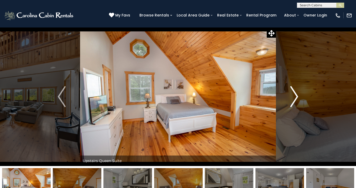
click at [293, 98] on img "Next" at bounding box center [294, 96] width 8 height 21
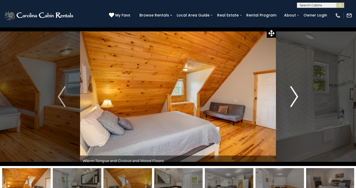
click at [293, 98] on img "Next" at bounding box center [294, 96] width 8 height 21
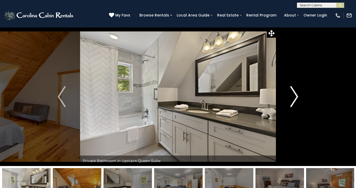
click at [293, 98] on img "Next" at bounding box center [294, 96] width 8 height 21
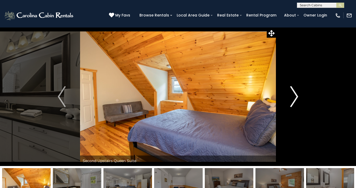
click at [293, 98] on img "Next" at bounding box center [294, 96] width 8 height 21
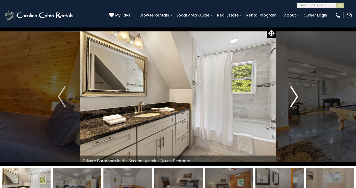
click at [293, 98] on img "Next" at bounding box center [294, 96] width 8 height 21
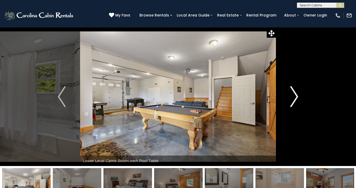
click at [293, 98] on img "Next" at bounding box center [294, 96] width 8 height 21
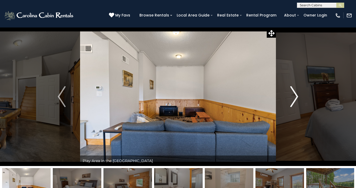
click at [293, 98] on img "Next" at bounding box center [294, 96] width 8 height 21
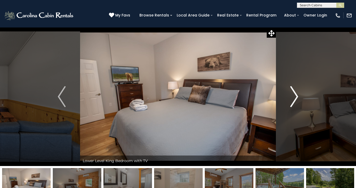
click at [293, 98] on img "Next" at bounding box center [294, 96] width 8 height 21
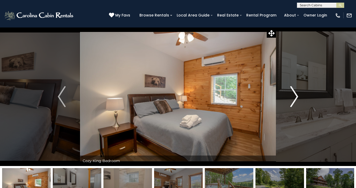
click at [293, 98] on img "Next" at bounding box center [294, 96] width 8 height 21
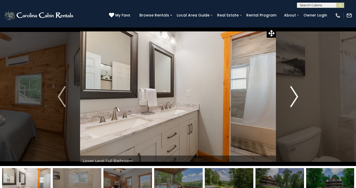
click at [293, 98] on img "Next" at bounding box center [294, 96] width 8 height 21
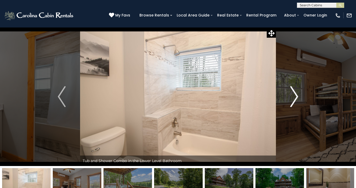
click at [293, 98] on img "Next" at bounding box center [294, 96] width 8 height 21
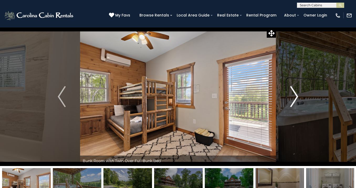
click at [293, 98] on img "Next" at bounding box center [294, 96] width 8 height 21
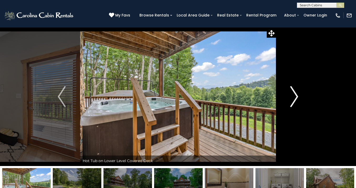
click at [293, 98] on img "Next" at bounding box center [294, 96] width 8 height 21
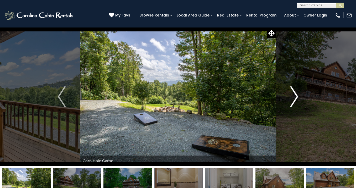
click at [293, 98] on img "Next" at bounding box center [294, 96] width 8 height 21
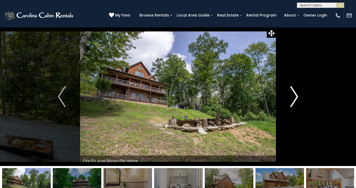
click at [293, 98] on img "Next" at bounding box center [294, 96] width 8 height 21
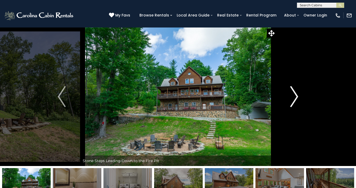
click at [293, 98] on img "Next" at bounding box center [294, 96] width 8 height 21
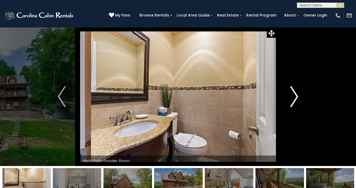
click at [293, 98] on img "Next" at bounding box center [294, 96] width 8 height 21
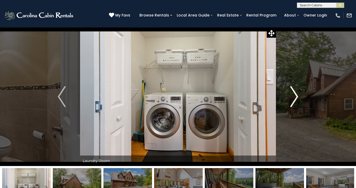
click at [293, 98] on img "Next" at bounding box center [294, 96] width 8 height 21
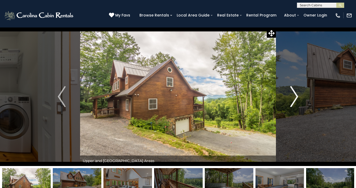
click at [293, 98] on img "Next" at bounding box center [294, 96] width 8 height 21
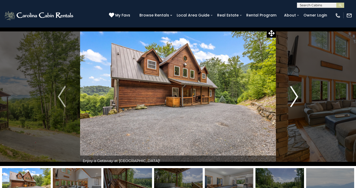
click at [293, 98] on img "Next" at bounding box center [294, 96] width 8 height 21
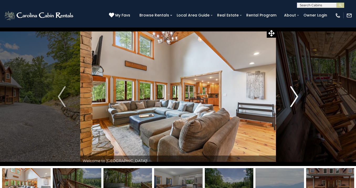
click at [293, 98] on img "Next" at bounding box center [294, 96] width 8 height 21
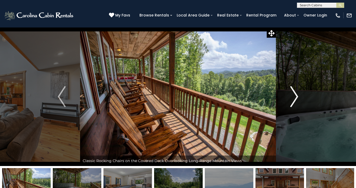
click at [293, 98] on img "Next" at bounding box center [294, 96] width 8 height 21
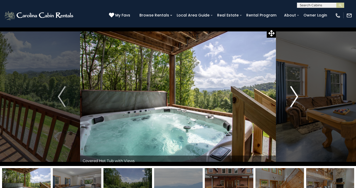
click at [293, 98] on img "Next" at bounding box center [294, 96] width 8 height 21
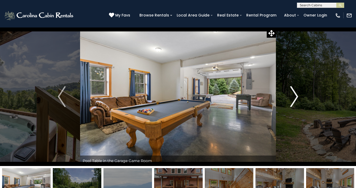
click at [293, 98] on img "Next" at bounding box center [294, 96] width 8 height 21
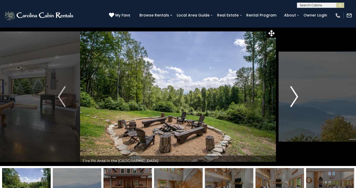
click at [293, 98] on img "Next" at bounding box center [294, 96] width 8 height 21
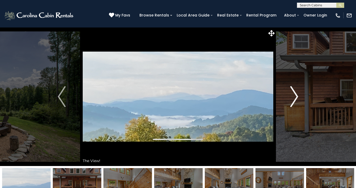
click at [293, 98] on img "Next" at bounding box center [294, 96] width 8 height 21
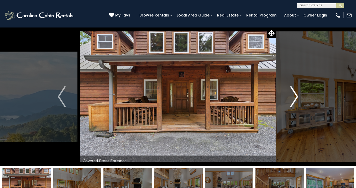
click at [293, 98] on img "Next" at bounding box center [294, 96] width 8 height 21
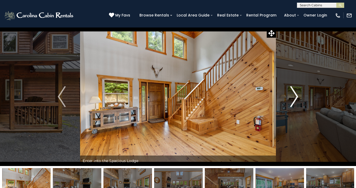
click at [293, 98] on img "Next" at bounding box center [294, 96] width 8 height 21
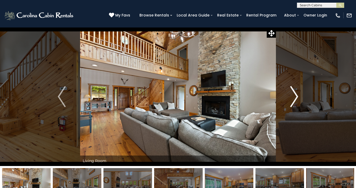
click at [293, 98] on img "Next" at bounding box center [294, 96] width 8 height 21
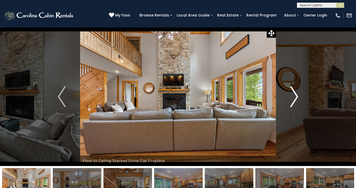
click at [293, 98] on img "Next" at bounding box center [294, 96] width 8 height 21
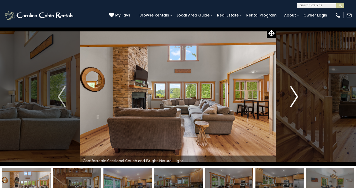
click at [293, 98] on img "Next" at bounding box center [294, 96] width 8 height 21
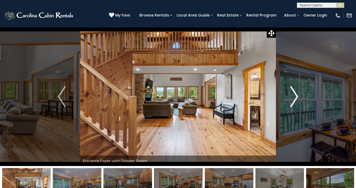
click at [293, 98] on img "Next" at bounding box center [294, 96] width 8 height 21
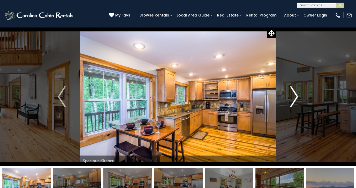
click at [293, 98] on img "Next" at bounding box center [294, 96] width 8 height 21
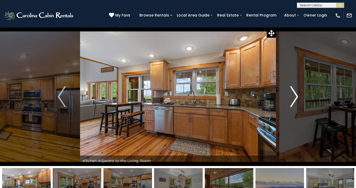
click at [293, 98] on img "Next" at bounding box center [294, 96] width 8 height 21
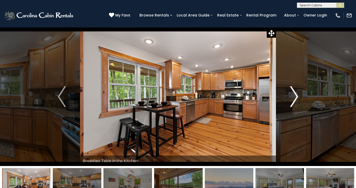
click at [293, 98] on img "Next" at bounding box center [294, 96] width 8 height 21
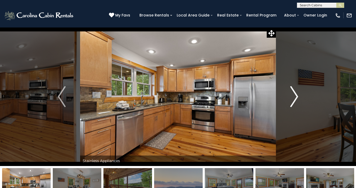
click at [293, 98] on img "Next" at bounding box center [294, 96] width 8 height 21
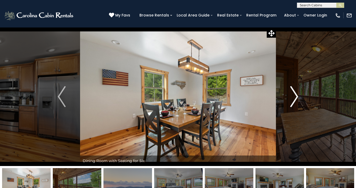
click at [293, 98] on img "Next" at bounding box center [294, 96] width 8 height 21
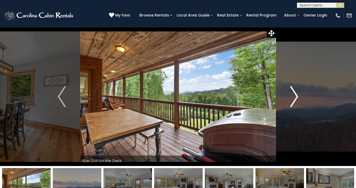
click at [293, 98] on img "Next" at bounding box center [294, 96] width 8 height 21
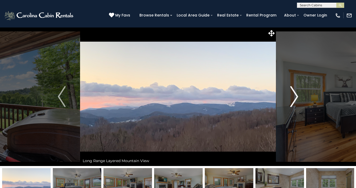
click at [293, 98] on img "Next" at bounding box center [294, 96] width 8 height 21
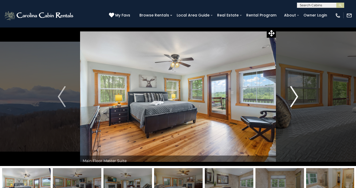
click at [293, 98] on img "Next" at bounding box center [294, 96] width 8 height 21
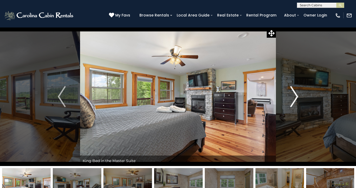
click at [293, 98] on img "Next" at bounding box center [294, 96] width 8 height 21
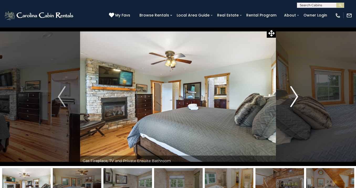
click at [293, 98] on img "Next" at bounding box center [294, 96] width 8 height 21
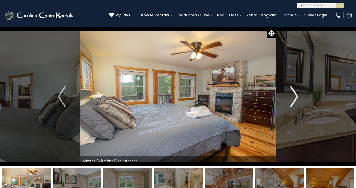
click at [293, 98] on img "Next" at bounding box center [294, 96] width 8 height 21
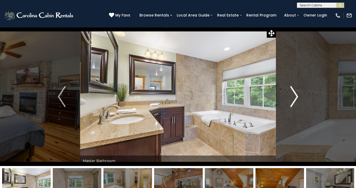
click at [293, 98] on img "Next" at bounding box center [294, 96] width 8 height 21
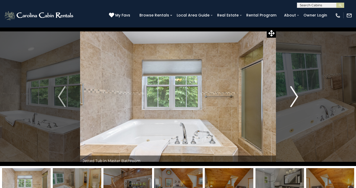
click at [293, 98] on img "Next" at bounding box center [294, 96] width 8 height 21
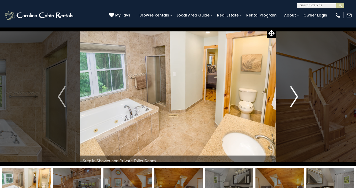
click at [293, 98] on img "Next" at bounding box center [294, 96] width 8 height 21
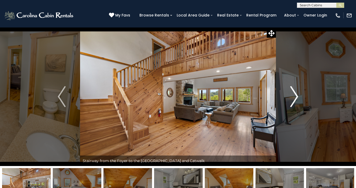
click at [293, 98] on img "Next" at bounding box center [294, 96] width 8 height 21
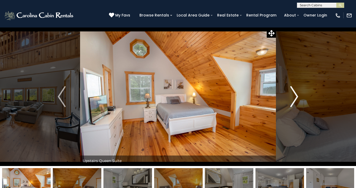
click at [293, 98] on img "Next" at bounding box center [294, 96] width 8 height 21
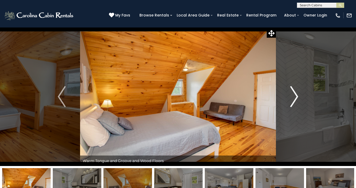
click at [293, 98] on img "Next" at bounding box center [294, 96] width 8 height 21
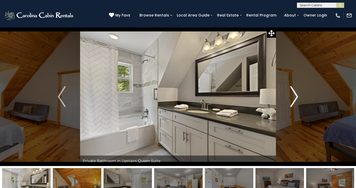
click at [293, 98] on img "Next" at bounding box center [294, 96] width 8 height 21
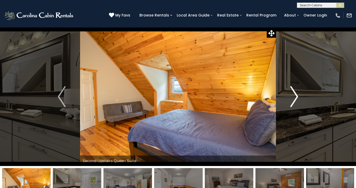
click at [293, 98] on img "Next" at bounding box center [294, 96] width 8 height 21
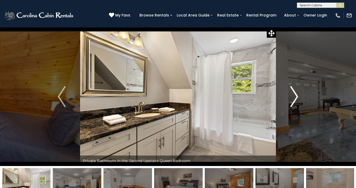
click at [293, 98] on img "Next" at bounding box center [294, 96] width 8 height 21
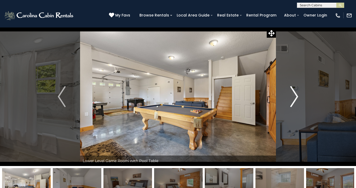
click at [293, 98] on img "Next" at bounding box center [294, 96] width 8 height 21
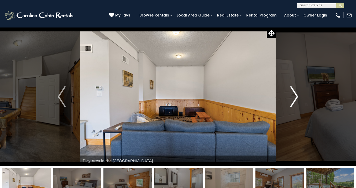
click at [293, 98] on img "Next" at bounding box center [294, 96] width 8 height 21
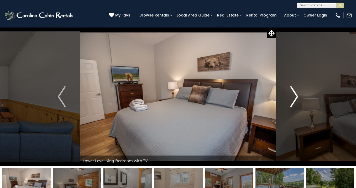
click at [293, 98] on img "Next" at bounding box center [294, 96] width 8 height 21
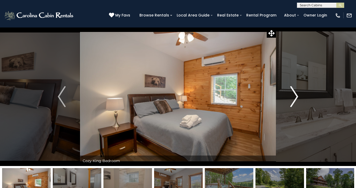
click at [293, 98] on img "Next" at bounding box center [294, 96] width 8 height 21
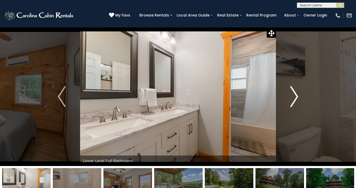
click at [293, 98] on img "Next" at bounding box center [294, 96] width 8 height 21
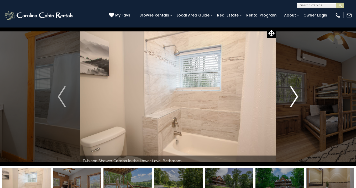
click at [293, 98] on img "Next" at bounding box center [294, 96] width 8 height 21
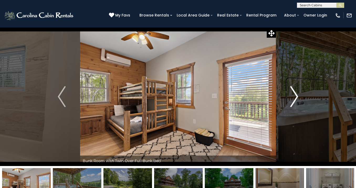
click at [293, 98] on img "Next" at bounding box center [294, 96] width 8 height 21
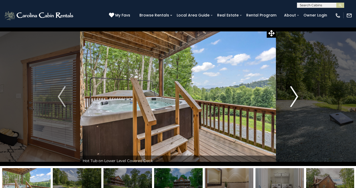
click at [293, 98] on img "Next" at bounding box center [294, 96] width 8 height 21
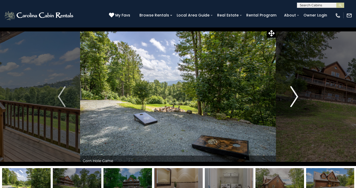
click at [293, 98] on img "Next" at bounding box center [294, 96] width 8 height 21
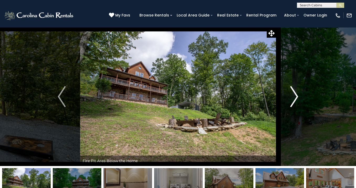
click at [293, 98] on img "Next" at bounding box center [294, 96] width 8 height 21
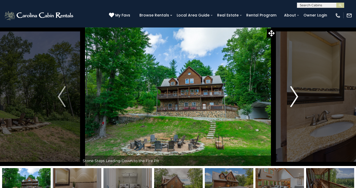
click at [293, 98] on img "Next" at bounding box center [294, 96] width 8 height 21
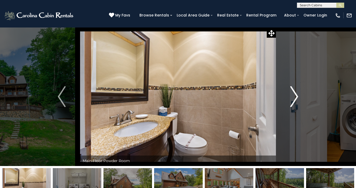
click at [293, 98] on img "Next" at bounding box center [294, 96] width 8 height 21
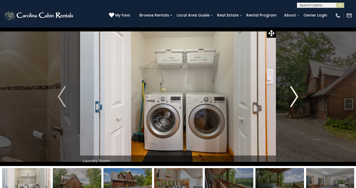
click at [293, 98] on img "Next" at bounding box center [294, 96] width 8 height 21
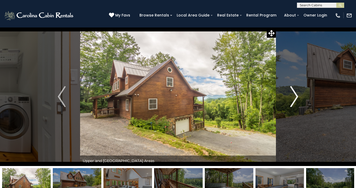
click at [293, 98] on img "Next" at bounding box center [294, 96] width 8 height 21
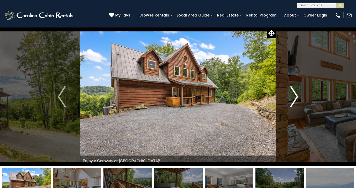
click at [293, 98] on img "Next" at bounding box center [294, 96] width 8 height 21
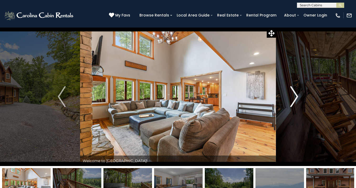
click at [293, 99] on img "Next" at bounding box center [294, 96] width 8 height 21
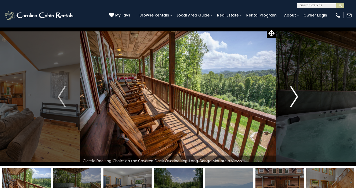
click at [295, 100] on img "Next" at bounding box center [294, 96] width 8 height 21
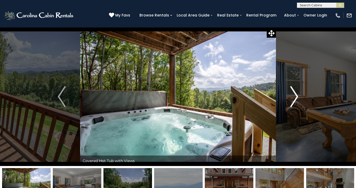
click at [295, 100] on img "Next" at bounding box center [294, 96] width 8 height 21
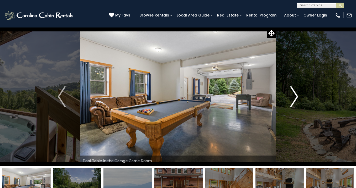
click at [295, 100] on img "Next" at bounding box center [294, 96] width 8 height 21
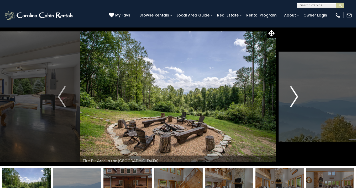
click at [295, 100] on img "Next" at bounding box center [294, 96] width 8 height 21
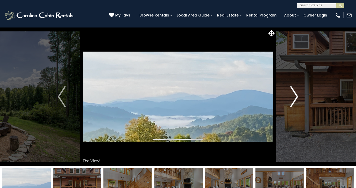
click at [295, 100] on img "Next" at bounding box center [294, 96] width 8 height 21
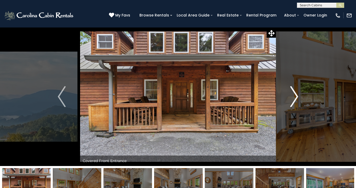
click at [295, 100] on img "Next" at bounding box center [294, 96] width 8 height 21
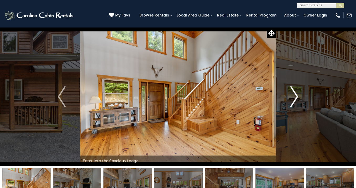
click at [295, 100] on img "Next" at bounding box center [294, 96] width 8 height 21
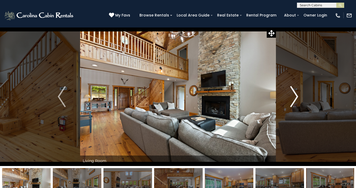
click at [295, 100] on img "Next" at bounding box center [294, 96] width 8 height 21
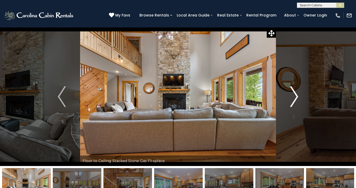
click at [295, 100] on img "Next" at bounding box center [294, 96] width 8 height 21
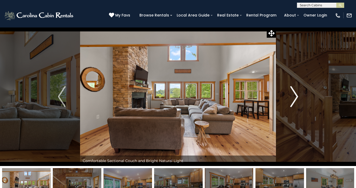
click at [295, 100] on img "Next" at bounding box center [294, 96] width 8 height 21
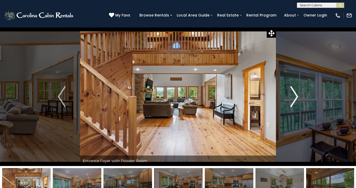
click at [295, 100] on img "Next" at bounding box center [294, 96] width 8 height 21
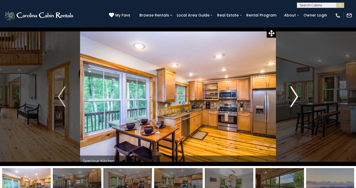
click at [295, 100] on img "Next" at bounding box center [294, 96] width 8 height 21
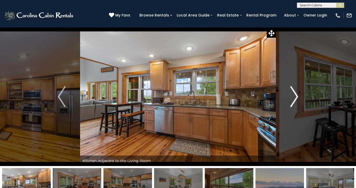
click at [295, 100] on img "Next" at bounding box center [294, 96] width 8 height 21
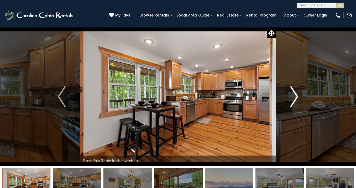
click at [295, 100] on img "Next" at bounding box center [294, 96] width 8 height 21
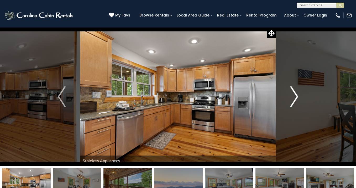
click at [295, 100] on img "Next" at bounding box center [294, 96] width 8 height 21
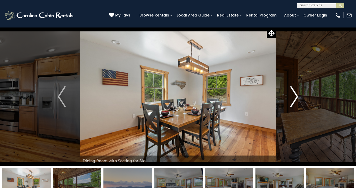
click at [295, 100] on img "Next" at bounding box center [294, 96] width 8 height 21
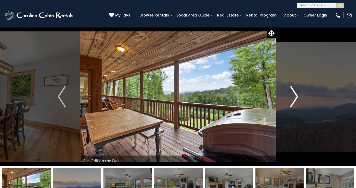
click at [295, 100] on img "Next" at bounding box center [294, 96] width 8 height 21
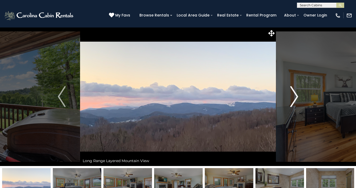
click at [295, 100] on img "Next" at bounding box center [294, 96] width 8 height 21
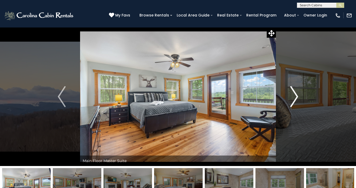
click at [295, 100] on img "Next" at bounding box center [294, 96] width 8 height 21
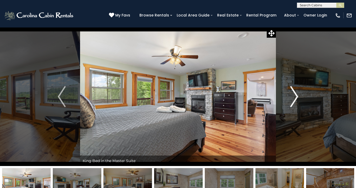
click at [295, 100] on img "Next" at bounding box center [294, 96] width 8 height 21
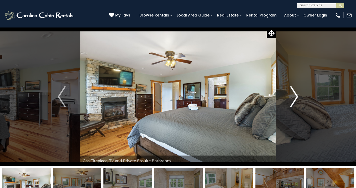
click at [295, 100] on img "Next" at bounding box center [294, 96] width 8 height 21
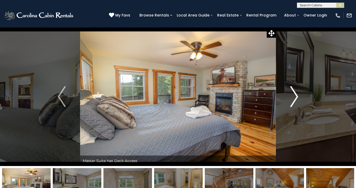
click at [295, 100] on img "Next" at bounding box center [294, 96] width 8 height 21
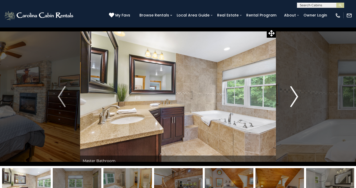
click at [295, 100] on img "Next" at bounding box center [294, 96] width 8 height 21
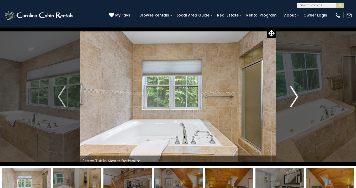
click at [295, 100] on img "Next" at bounding box center [294, 96] width 8 height 21
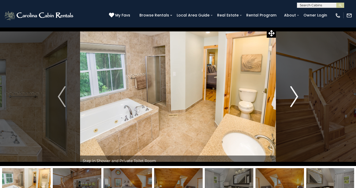
click at [295, 100] on img "Next" at bounding box center [294, 96] width 8 height 21
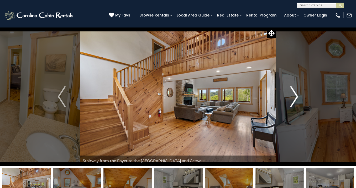
click at [295, 100] on img "Next" at bounding box center [294, 96] width 8 height 21
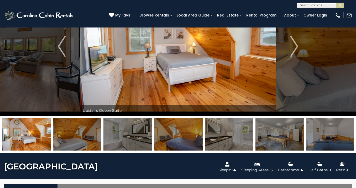
scroll to position [62, 0]
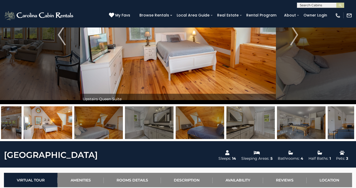
drag, startPoint x: 117, startPoint y: 122, endPoint x: 204, endPoint y: 122, distance: 87.6
click at [173, 122] on img at bounding box center [149, 122] width 49 height 33
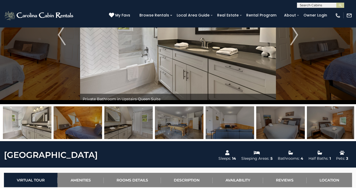
drag, startPoint x: 130, startPoint y: 120, endPoint x: 366, endPoint y: 96, distance: 236.5
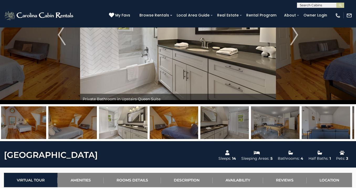
drag, startPoint x: 96, startPoint y: 125, endPoint x: 252, endPoint y: 125, distance: 155.5
click at [198, 125] on img at bounding box center [173, 122] width 49 height 33
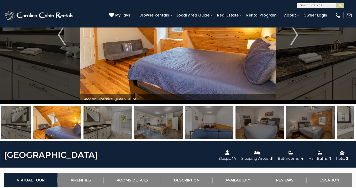
drag, startPoint x: 78, startPoint y: 124, endPoint x: 278, endPoint y: 121, distance: 199.9
click at [132, 121] on img at bounding box center [107, 122] width 49 height 33
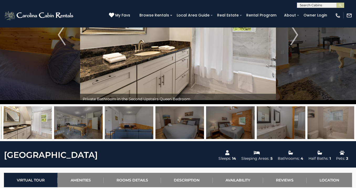
drag, startPoint x: 162, startPoint y: 121, endPoint x: 316, endPoint y: 118, distance: 154.0
click at [204, 118] on img at bounding box center [179, 122] width 49 height 33
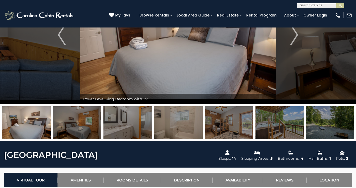
drag, startPoint x: 41, startPoint y: 72, endPoint x: 43, endPoint y: 132, distance: 59.3
click at [43, 132] on div "Enjoy a Getaway at [GEOGRAPHIC_DATA]! Welcome to [GEOGRAPHIC_DATA]!" at bounding box center [178, 53] width 356 height 176
click at [59, 40] on img "Previous" at bounding box center [62, 34] width 8 height 21
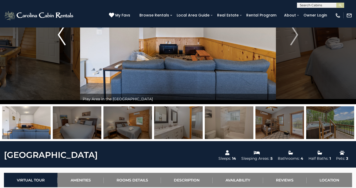
click at [59, 40] on img "Previous" at bounding box center [62, 34] width 8 height 21
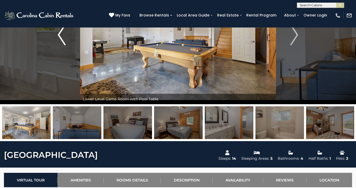
click at [59, 40] on img "Previous" at bounding box center [62, 34] width 8 height 21
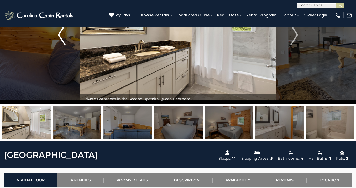
click at [59, 40] on img "Previous" at bounding box center [62, 34] width 8 height 21
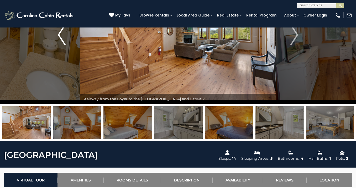
click at [59, 40] on img "Previous" at bounding box center [62, 34] width 8 height 21
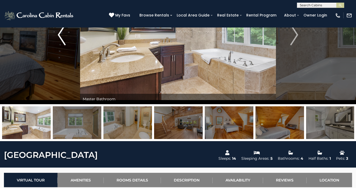
scroll to position [0, 0]
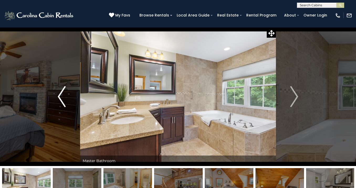
click at [64, 92] on img "Previous" at bounding box center [62, 96] width 8 height 21
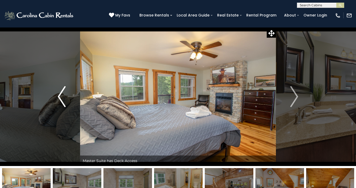
click at [64, 92] on img "Previous" at bounding box center [62, 96] width 8 height 21
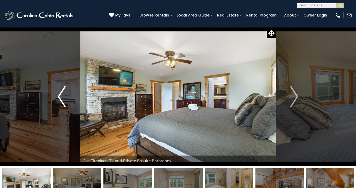
click at [64, 92] on img "Previous" at bounding box center [62, 96] width 8 height 21
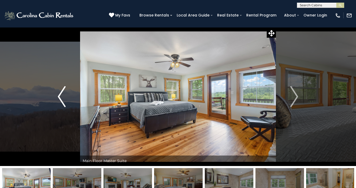
click at [64, 92] on img "Previous" at bounding box center [62, 96] width 8 height 21
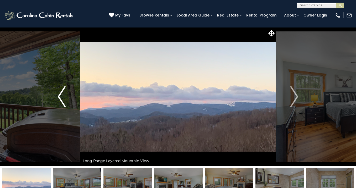
click at [64, 92] on img "Previous" at bounding box center [62, 96] width 8 height 21
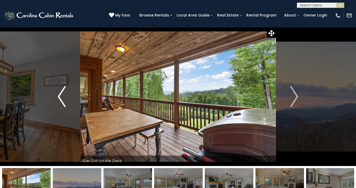
click at [64, 92] on img "Previous" at bounding box center [62, 96] width 8 height 21
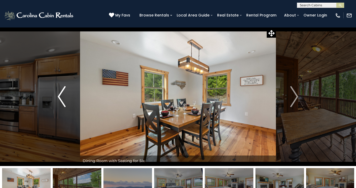
click at [64, 92] on img "Previous" at bounding box center [62, 96] width 8 height 21
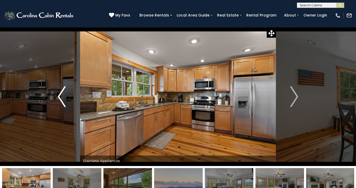
click at [64, 92] on img "Previous" at bounding box center [62, 96] width 8 height 21
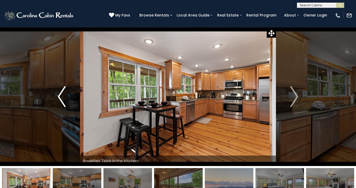
click at [64, 92] on img "Previous" at bounding box center [62, 96] width 8 height 21
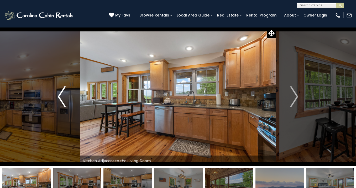
click at [64, 92] on img "Previous" at bounding box center [62, 96] width 8 height 21
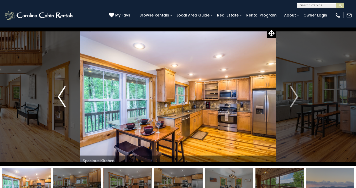
click at [64, 92] on img "Previous" at bounding box center [62, 96] width 8 height 21
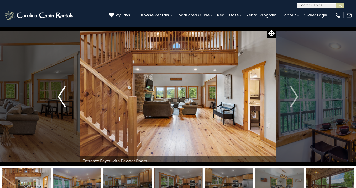
click at [64, 92] on img "Previous" at bounding box center [62, 96] width 8 height 21
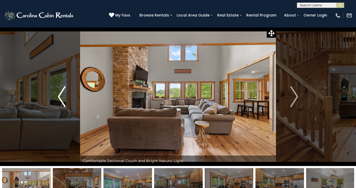
click at [64, 92] on img "Previous" at bounding box center [62, 96] width 8 height 21
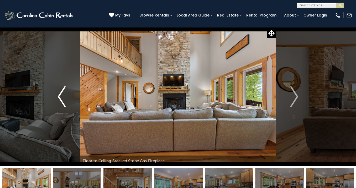
click at [64, 92] on img "Previous" at bounding box center [62, 96] width 8 height 21
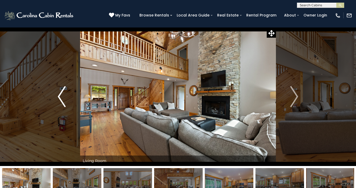
click at [64, 92] on img "Previous" at bounding box center [62, 96] width 8 height 21
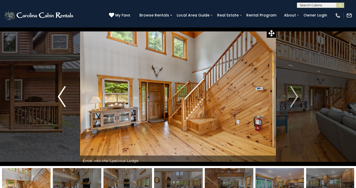
click at [64, 92] on img "Previous" at bounding box center [62, 96] width 8 height 21
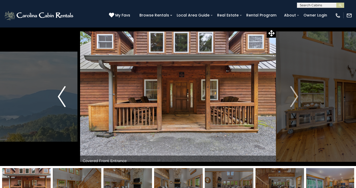
click at [64, 92] on img "Previous" at bounding box center [62, 96] width 8 height 21
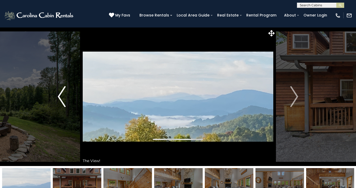
click at [64, 92] on img "Previous" at bounding box center [62, 96] width 8 height 21
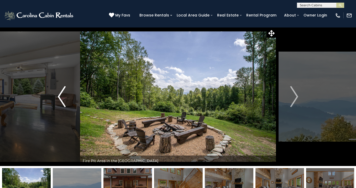
click at [64, 92] on img "Previous" at bounding box center [62, 96] width 8 height 21
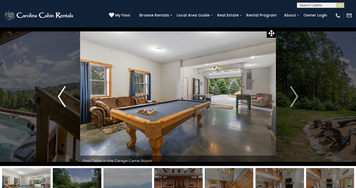
click at [64, 92] on img "Previous" at bounding box center [62, 96] width 8 height 21
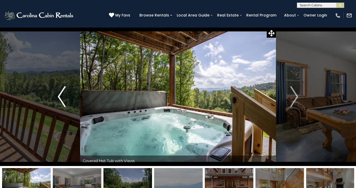
click at [64, 92] on img "Previous" at bounding box center [62, 96] width 8 height 21
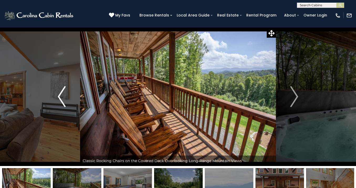
click at [64, 92] on img "Previous" at bounding box center [62, 96] width 8 height 21
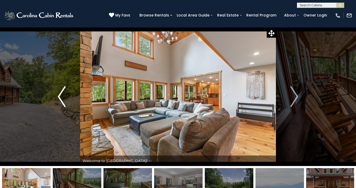
click at [64, 92] on img "Previous" at bounding box center [62, 96] width 8 height 21
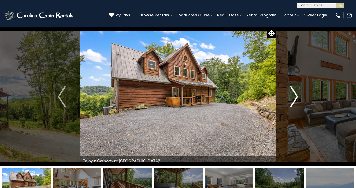
click at [297, 95] on img "Next" at bounding box center [294, 96] width 8 height 21
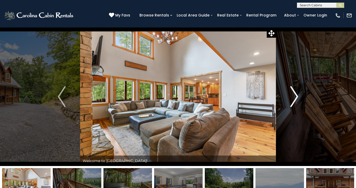
click at [297, 95] on img "Next" at bounding box center [294, 96] width 8 height 21
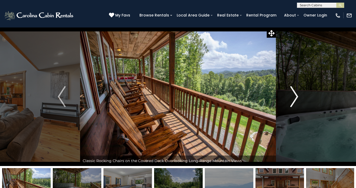
click at [297, 95] on img "Next" at bounding box center [294, 96] width 8 height 21
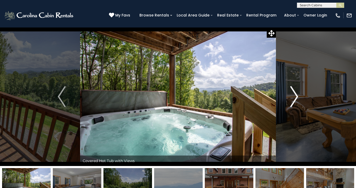
click at [297, 95] on img "Next" at bounding box center [294, 96] width 8 height 21
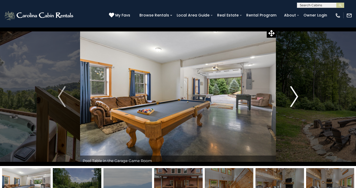
click at [295, 96] on img "Next" at bounding box center [294, 96] width 8 height 21
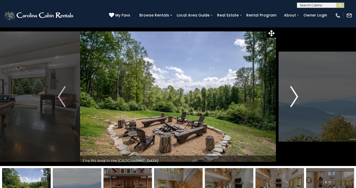
click at [295, 96] on img "Next" at bounding box center [294, 96] width 8 height 21
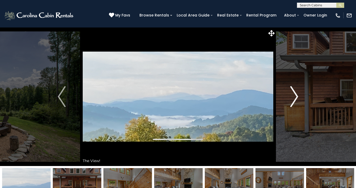
click at [295, 96] on img "Next" at bounding box center [294, 96] width 8 height 21
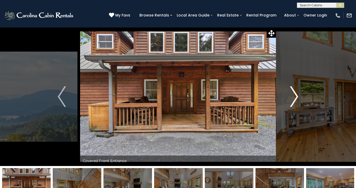
click at [295, 96] on img "Next" at bounding box center [294, 96] width 8 height 21
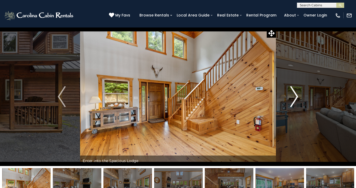
click at [295, 96] on img "Next" at bounding box center [294, 96] width 8 height 21
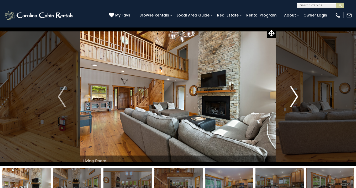
click at [295, 96] on img "Next" at bounding box center [294, 96] width 8 height 21
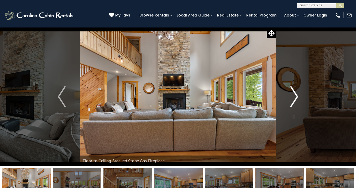
click at [295, 96] on img "Next" at bounding box center [294, 96] width 8 height 21
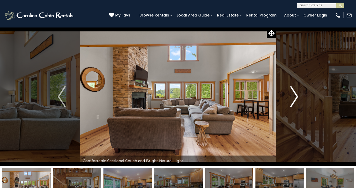
click at [295, 96] on img "Next" at bounding box center [294, 96] width 8 height 21
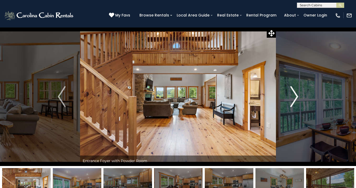
click at [295, 96] on img "Next" at bounding box center [294, 96] width 8 height 21
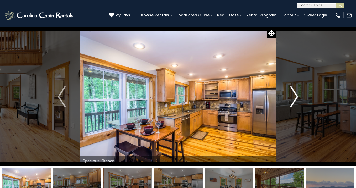
click at [295, 96] on img "Next" at bounding box center [294, 96] width 8 height 21
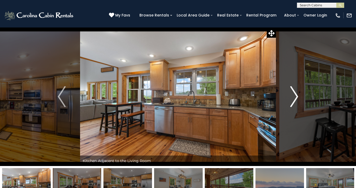
click at [295, 96] on img "Next" at bounding box center [294, 96] width 8 height 21
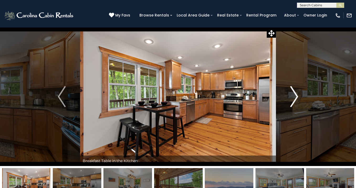
click at [295, 96] on img "Next" at bounding box center [294, 96] width 8 height 21
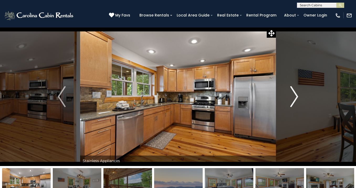
click at [295, 96] on img "Next" at bounding box center [294, 96] width 8 height 21
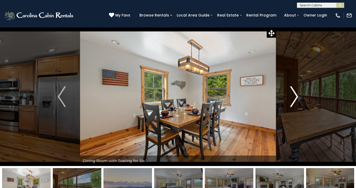
click at [295, 96] on img "Next" at bounding box center [294, 96] width 8 height 21
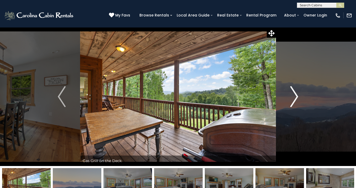
click at [295, 96] on img "Next" at bounding box center [294, 96] width 8 height 21
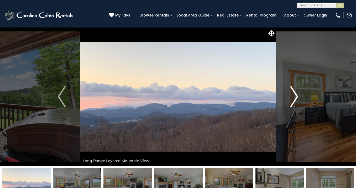
click at [295, 96] on img "Next" at bounding box center [294, 96] width 8 height 21
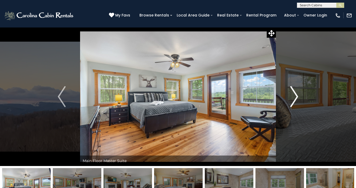
click at [295, 96] on img "Next" at bounding box center [294, 96] width 8 height 21
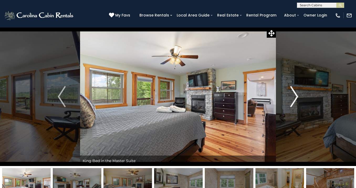
click at [295, 96] on img "Next" at bounding box center [294, 96] width 8 height 21
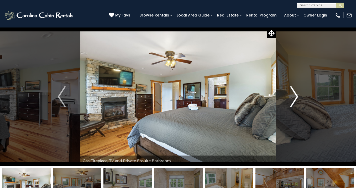
click at [295, 96] on img "Next" at bounding box center [294, 96] width 8 height 21
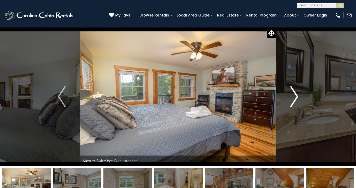
click at [295, 96] on img "Next" at bounding box center [294, 96] width 8 height 21
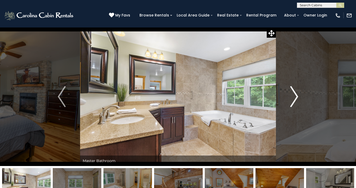
click at [295, 96] on img "Next" at bounding box center [294, 96] width 8 height 21
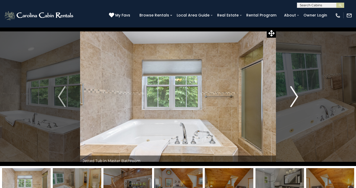
click at [295, 96] on img "Next" at bounding box center [294, 96] width 8 height 21
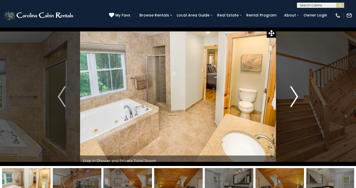
click at [295, 96] on img "Next" at bounding box center [294, 96] width 8 height 21
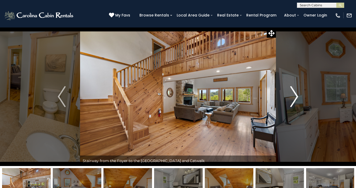
click at [295, 96] on img "Next" at bounding box center [294, 96] width 8 height 21
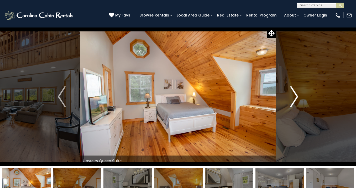
click at [296, 96] on img "Next" at bounding box center [294, 96] width 8 height 21
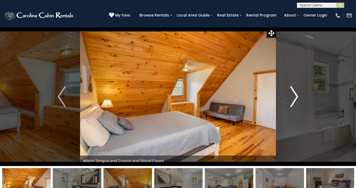
click at [296, 96] on img "Next" at bounding box center [294, 96] width 8 height 21
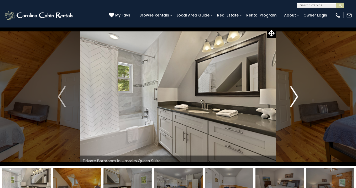
click at [296, 95] on img "Next" at bounding box center [294, 96] width 8 height 21
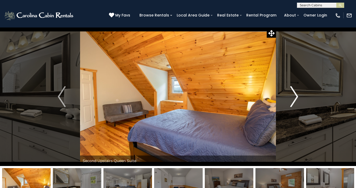
click at [296, 95] on img "Next" at bounding box center [294, 96] width 8 height 21
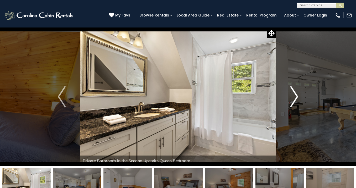
click at [296, 95] on img "Next" at bounding box center [294, 96] width 8 height 21
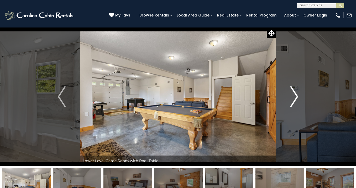
click at [296, 95] on img "Next" at bounding box center [294, 96] width 8 height 21
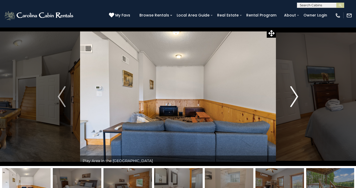
click at [296, 95] on img "Next" at bounding box center [294, 96] width 8 height 21
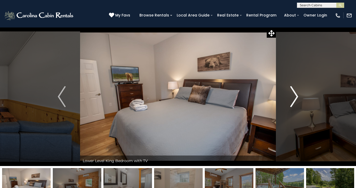
click at [296, 95] on img "Next" at bounding box center [294, 96] width 8 height 21
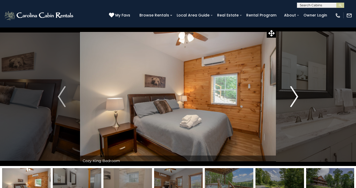
click at [296, 95] on img "Next" at bounding box center [294, 96] width 8 height 21
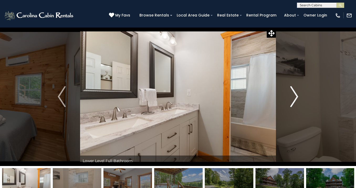
click at [296, 95] on img "Next" at bounding box center [294, 96] width 8 height 21
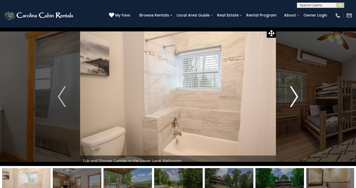
click at [296, 95] on img "Next" at bounding box center [294, 96] width 8 height 21
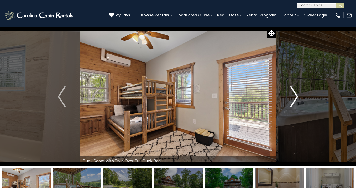
click at [293, 97] on img "Next" at bounding box center [294, 96] width 8 height 21
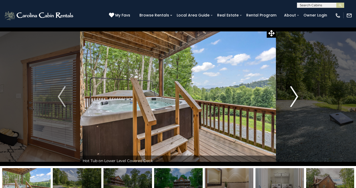
click at [293, 97] on img "Next" at bounding box center [294, 96] width 8 height 21
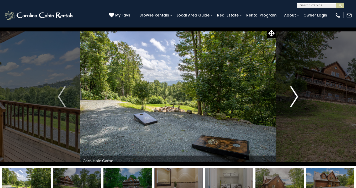
click at [293, 97] on img "Next" at bounding box center [294, 96] width 8 height 21
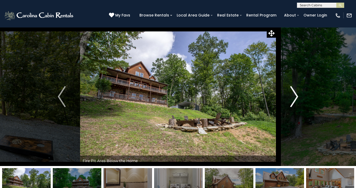
click at [293, 97] on img "Next" at bounding box center [294, 96] width 8 height 21
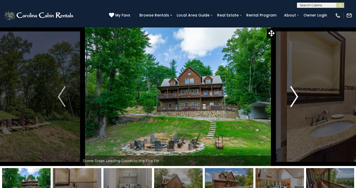
click at [293, 97] on img "Next" at bounding box center [294, 96] width 8 height 21
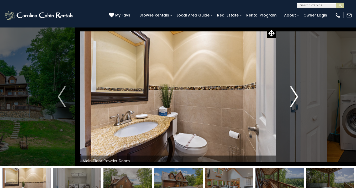
click at [293, 97] on img "Next" at bounding box center [294, 96] width 8 height 21
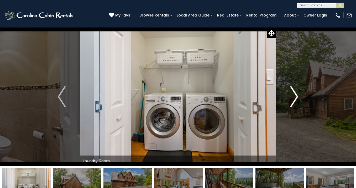
click at [293, 97] on img "Next" at bounding box center [294, 96] width 8 height 21
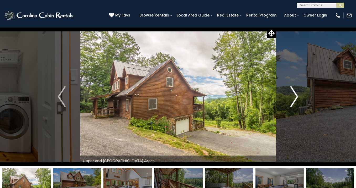
click at [293, 97] on img "Next" at bounding box center [294, 96] width 8 height 21
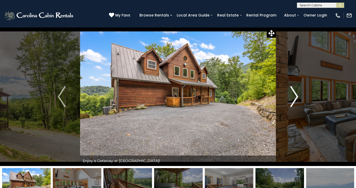
click at [293, 97] on img "Next" at bounding box center [294, 96] width 8 height 21
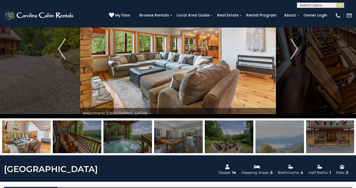
scroll to position [39, 0]
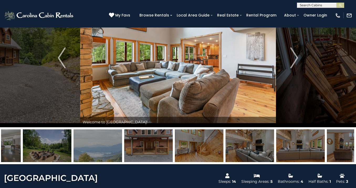
drag, startPoint x: 267, startPoint y: 138, endPoint x: 84, endPoint y: 137, distance: 183.3
click at [84, 137] on img at bounding box center [97, 146] width 49 height 33
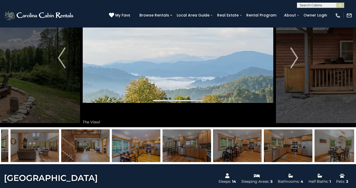
drag, startPoint x: 267, startPoint y: 145, endPoint x: 13, endPoint y: 144, distance: 253.6
click at [13, 144] on img at bounding box center [34, 146] width 49 height 33
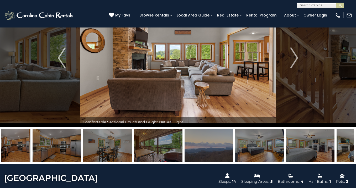
drag, startPoint x: 299, startPoint y: 146, endPoint x: 62, endPoint y: 144, distance: 236.6
click at [62, 144] on img at bounding box center [57, 146] width 49 height 33
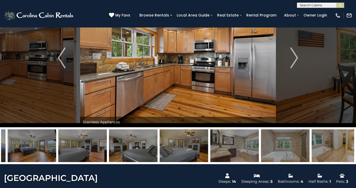
drag, startPoint x: 316, startPoint y: 145, endPoint x: 100, endPoint y: 146, distance: 216.6
click at [109, 146] on img at bounding box center [133, 146] width 49 height 33
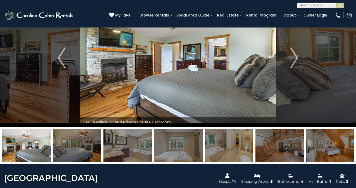
click at [333, 143] on img at bounding box center [330, 146] width 49 height 33
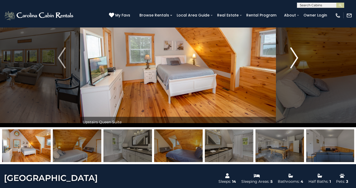
click at [294, 61] on img "Next" at bounding box center [294, 57] width 8 height 21
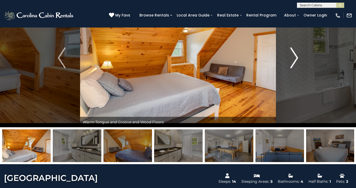
click at [294, 61] on img "Next" at bounding box center [294, 57] width 8 height 21
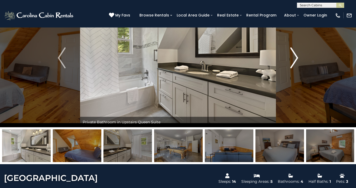
click at [294, 61] on img "Next" at bounding box center [294, 57] width 8 height 21
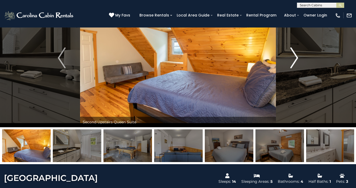
click at [294, 61] on img "Next" at bounding box center [294, 57] width 8 height 21
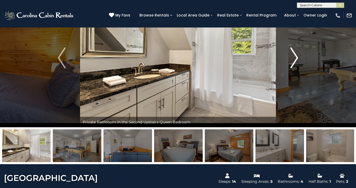
click at [294, 61] on img "Next" at bounding box center [294, 57] width 8 height 21
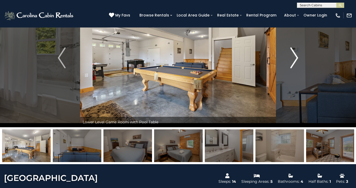
click at [294, 61] on img "Next" at bounding box center [294, 57] width 8 height 21
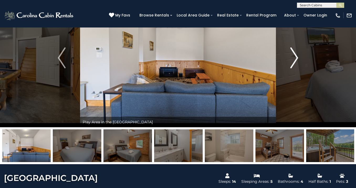
click at [294, 61] on img "Next" at bounding box center [294, 57] width 8 height 21
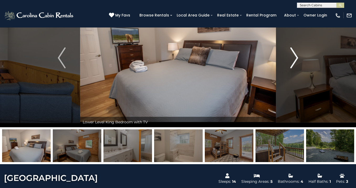
click at [294, 61] on img "Next" at bounding box center [294, 57] width 8 height 21
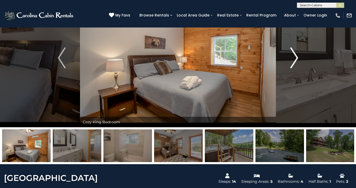
click at [294, 61] on img "Next" at bounding box center [294, 57] width 8 height 21
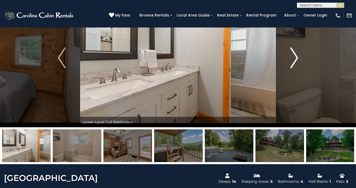
click at [294, 61] on img "Next" at bounding box center [294, 57] width 8 height 21
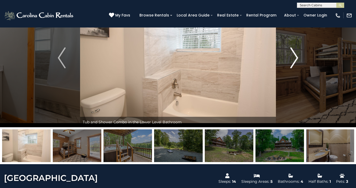
click at [297, 62] on img "Next" at bounding box center [294, 57] width 8 height 21
